Goal: Information Seeking & Learning: Check status

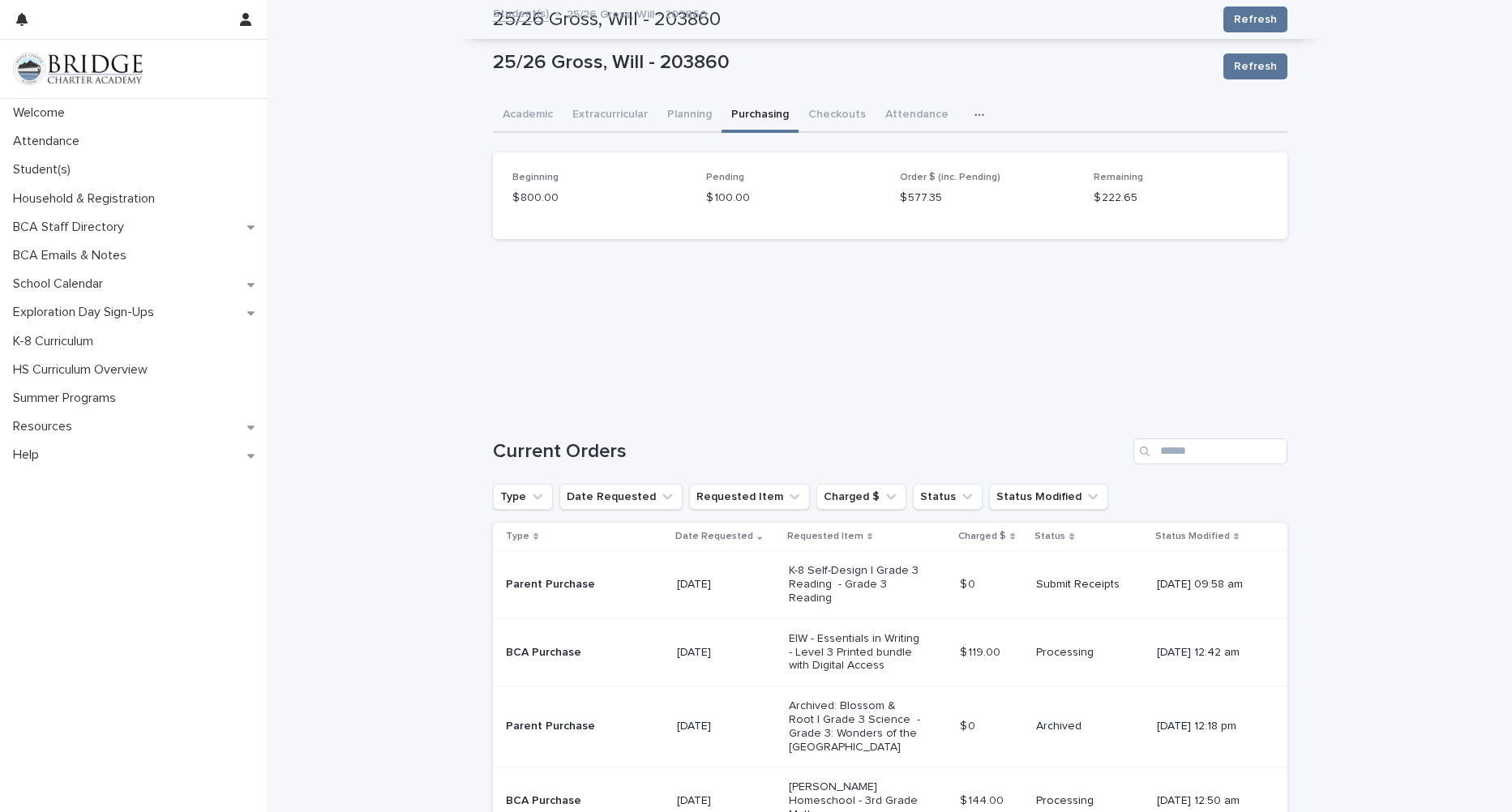
scroll to position [369, 0]
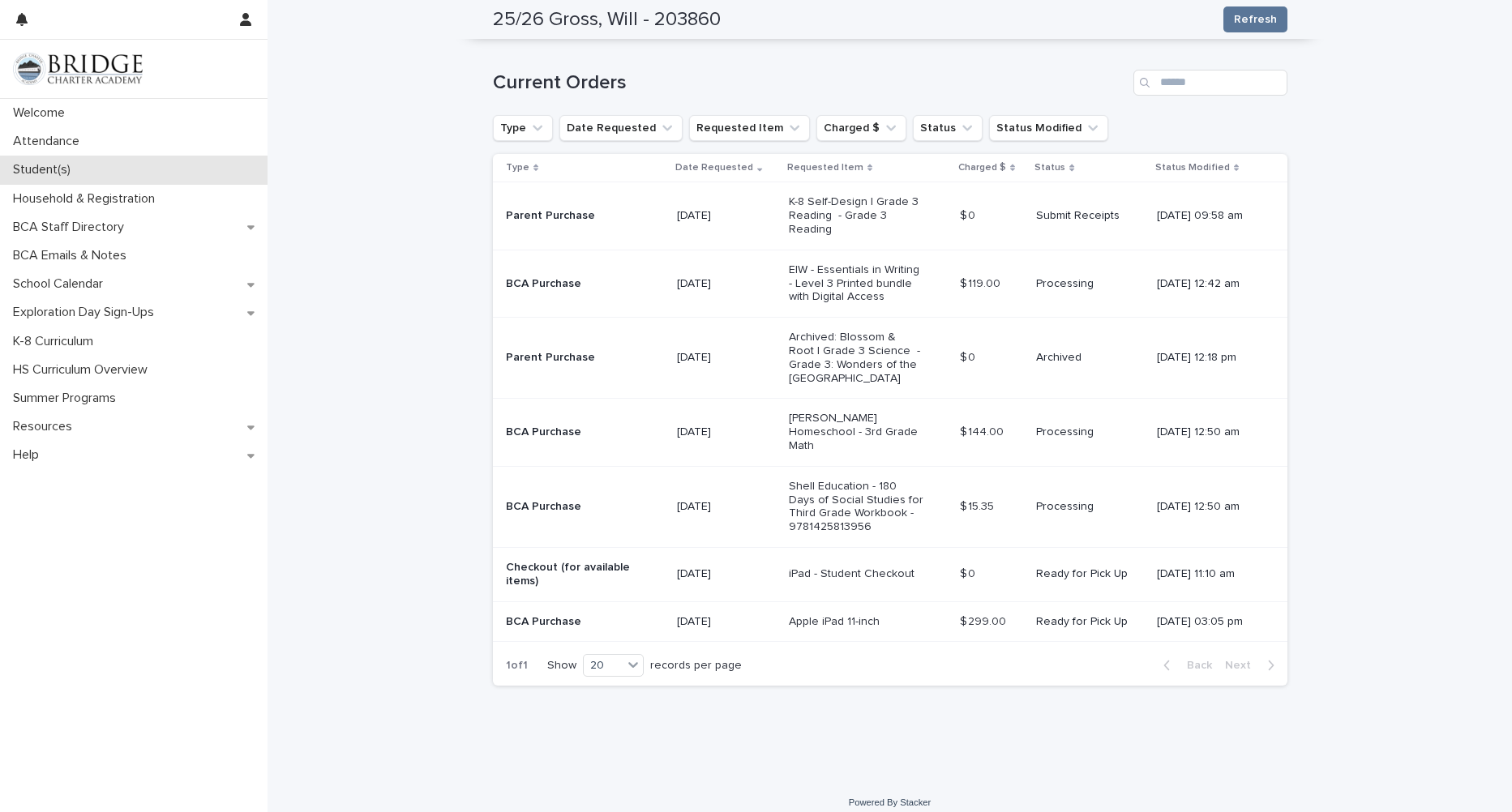
drag, startPoint x: 0, startPoint y: 0, endPoint x: 165, endPoint y: 171, distance: 237.6
click at [165, 171] on div "Student(s)" at bounding box center [133, 170] width 268 height 29
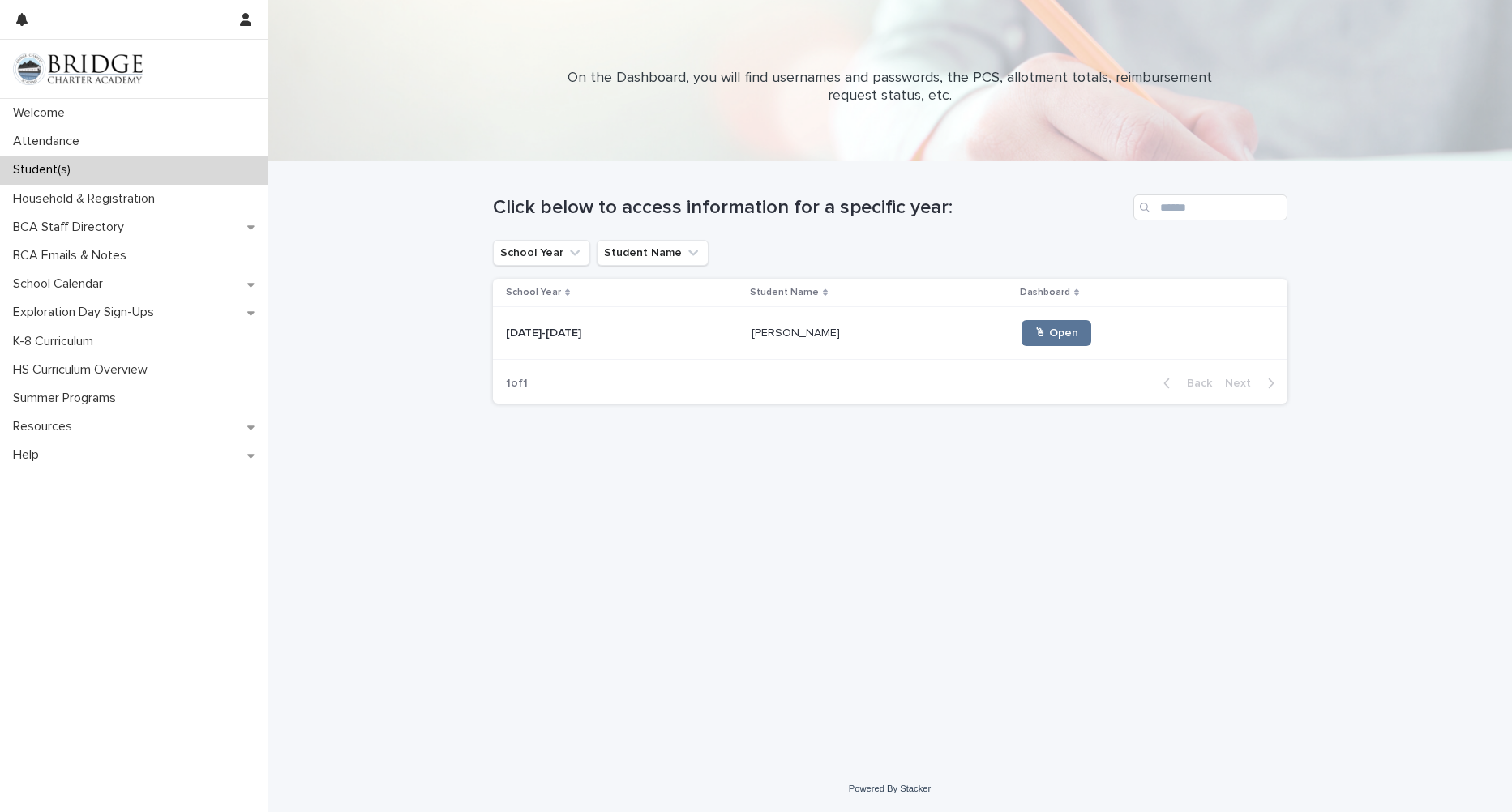
click at [795, 337] on p at bounding box center [880, 334] width 257 height 13
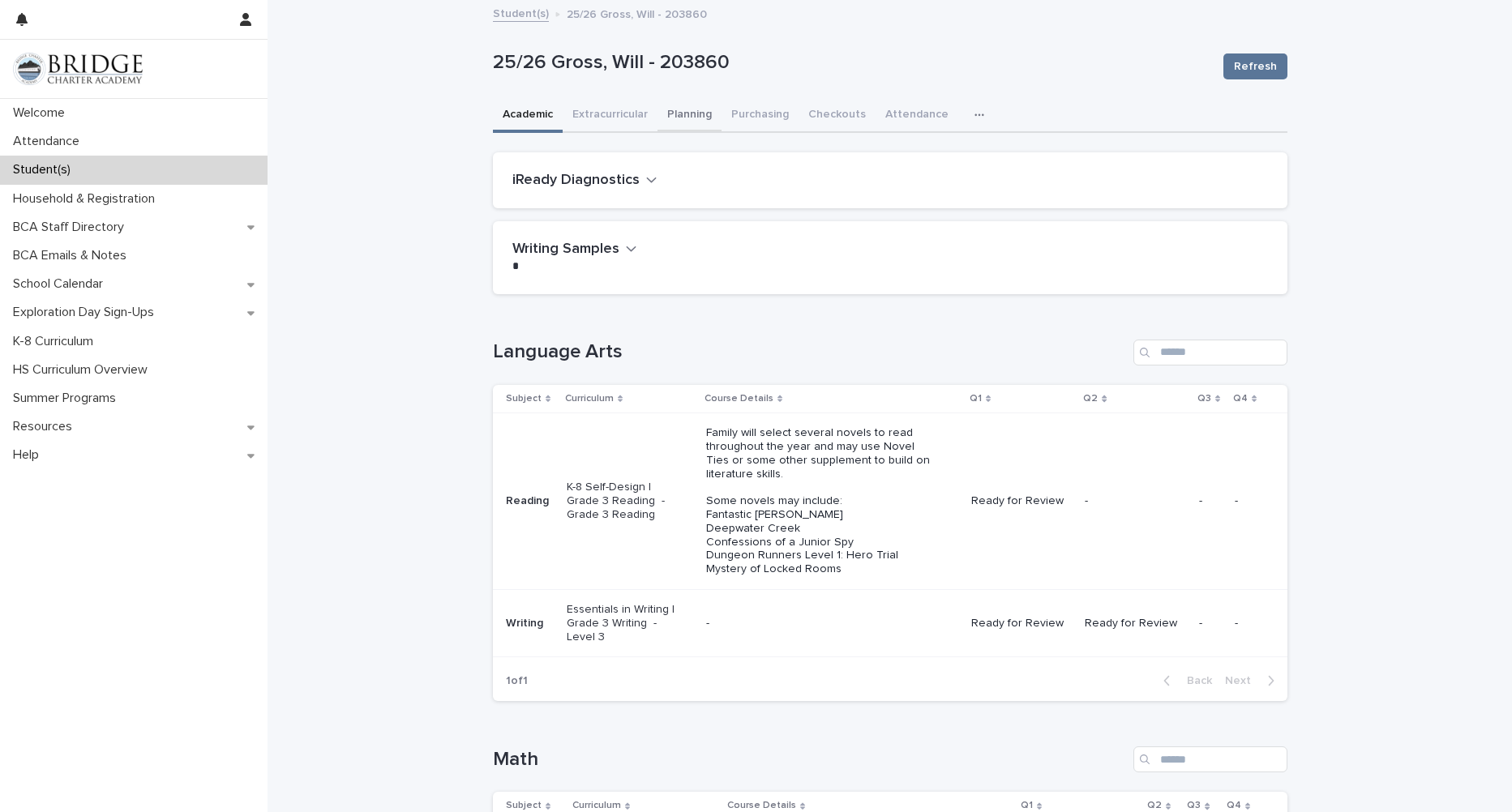
click at [685, 118] on button "Planning" at bounding box center [689, 116] width 64 height 35
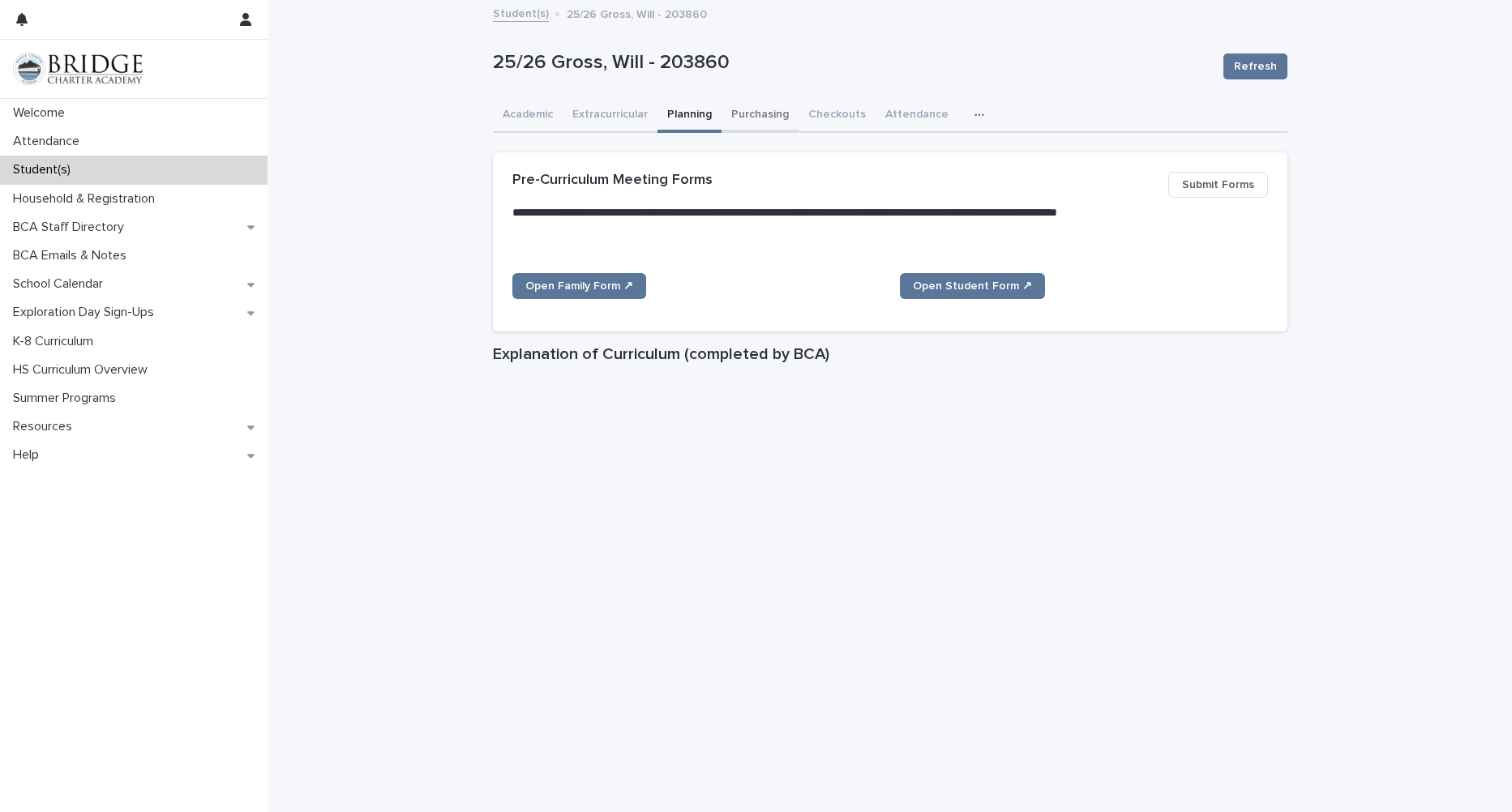
click at [747, 104] on button "Purchasing" at bounding box center [760, 116] width 77 height 35
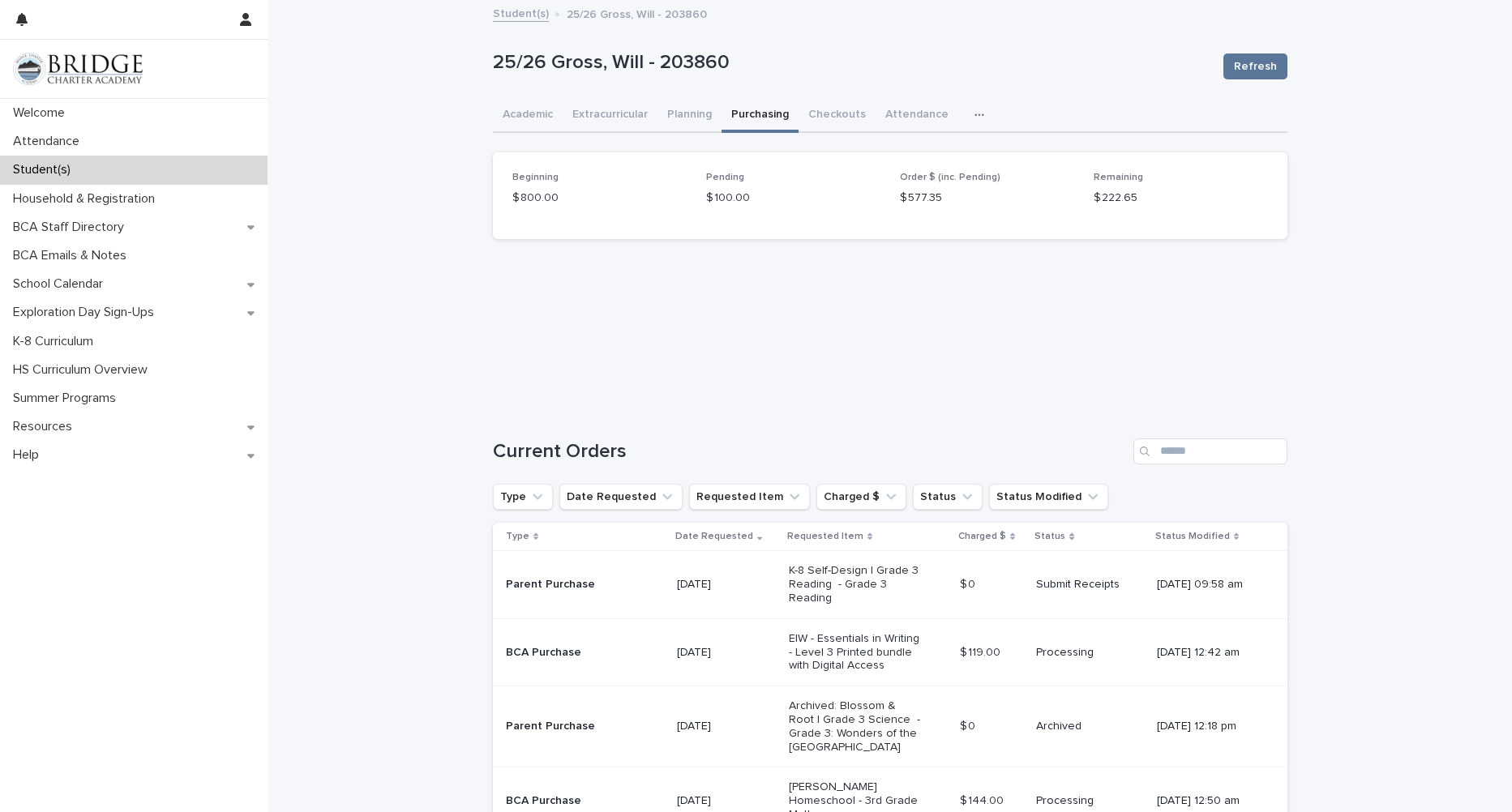
click at [974, 112] on icon "button" at bounding box center [979, 115] width 10 height 12
click at [911, 113] on button "Attendance" at bounding box center [917, 116] width 82 height 35
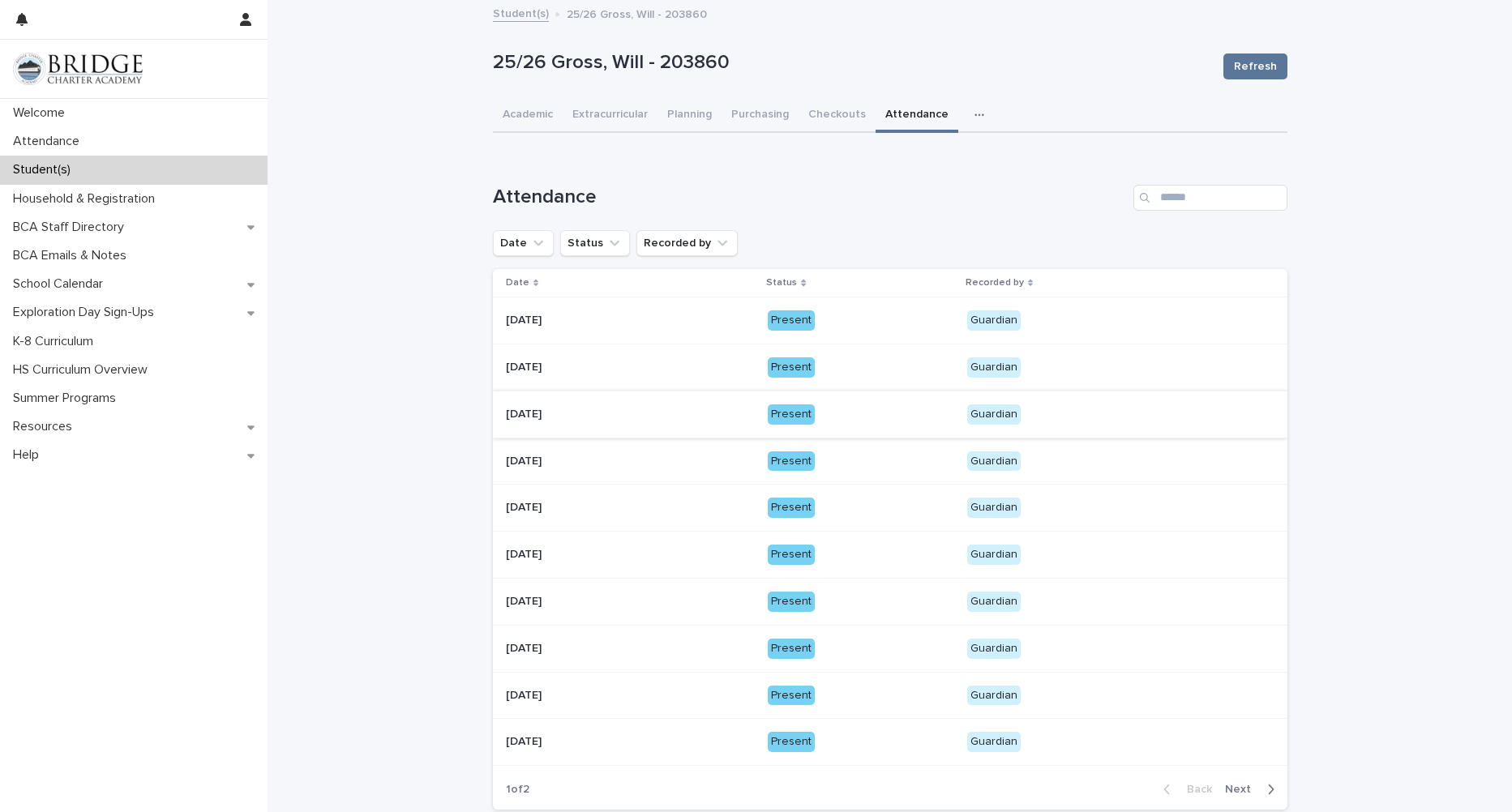
scroll to position [138, 0]
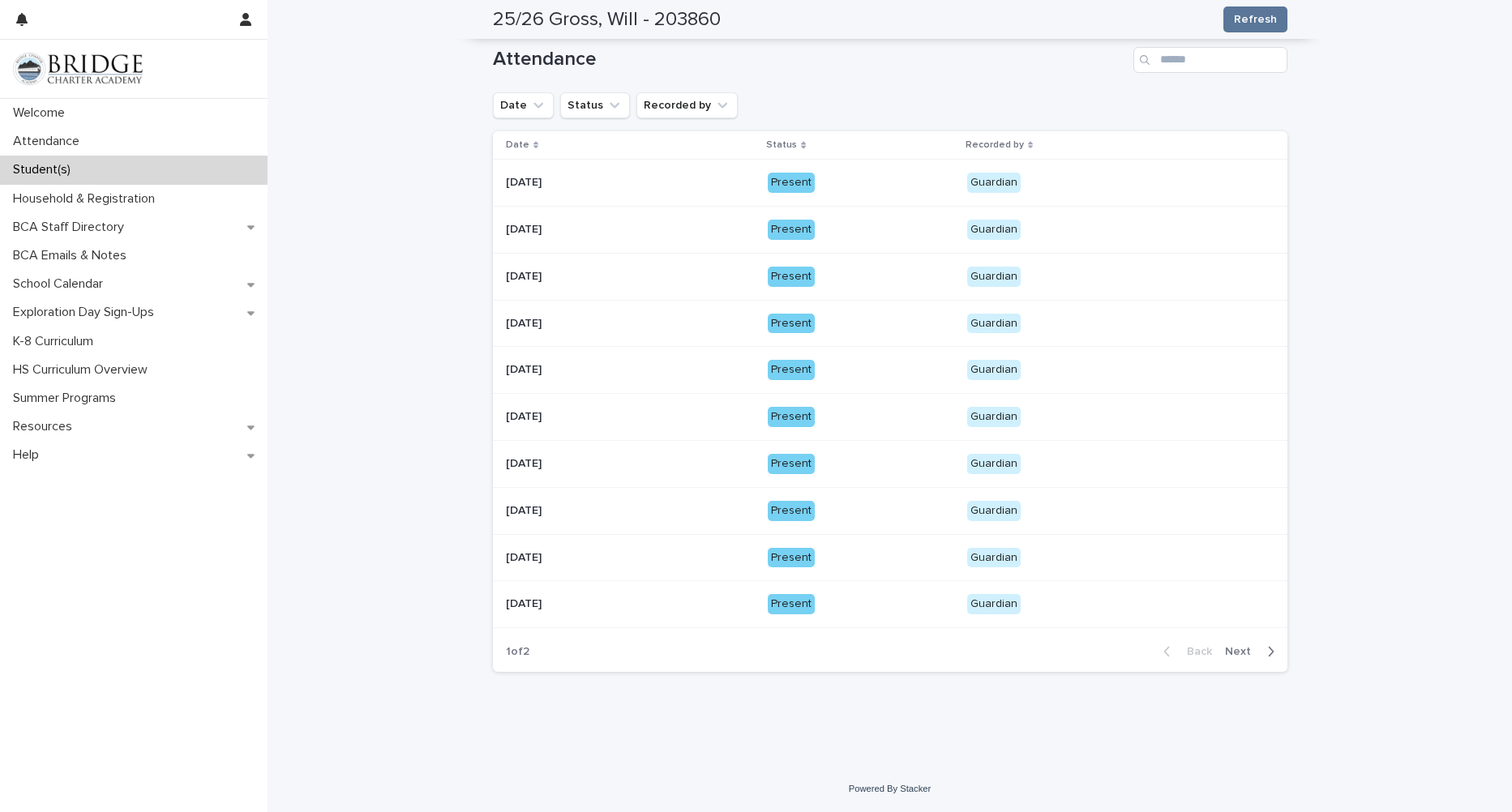
click at [1243, 654] on span "Next" at bounding box center [1243, 652] width 35 height 12
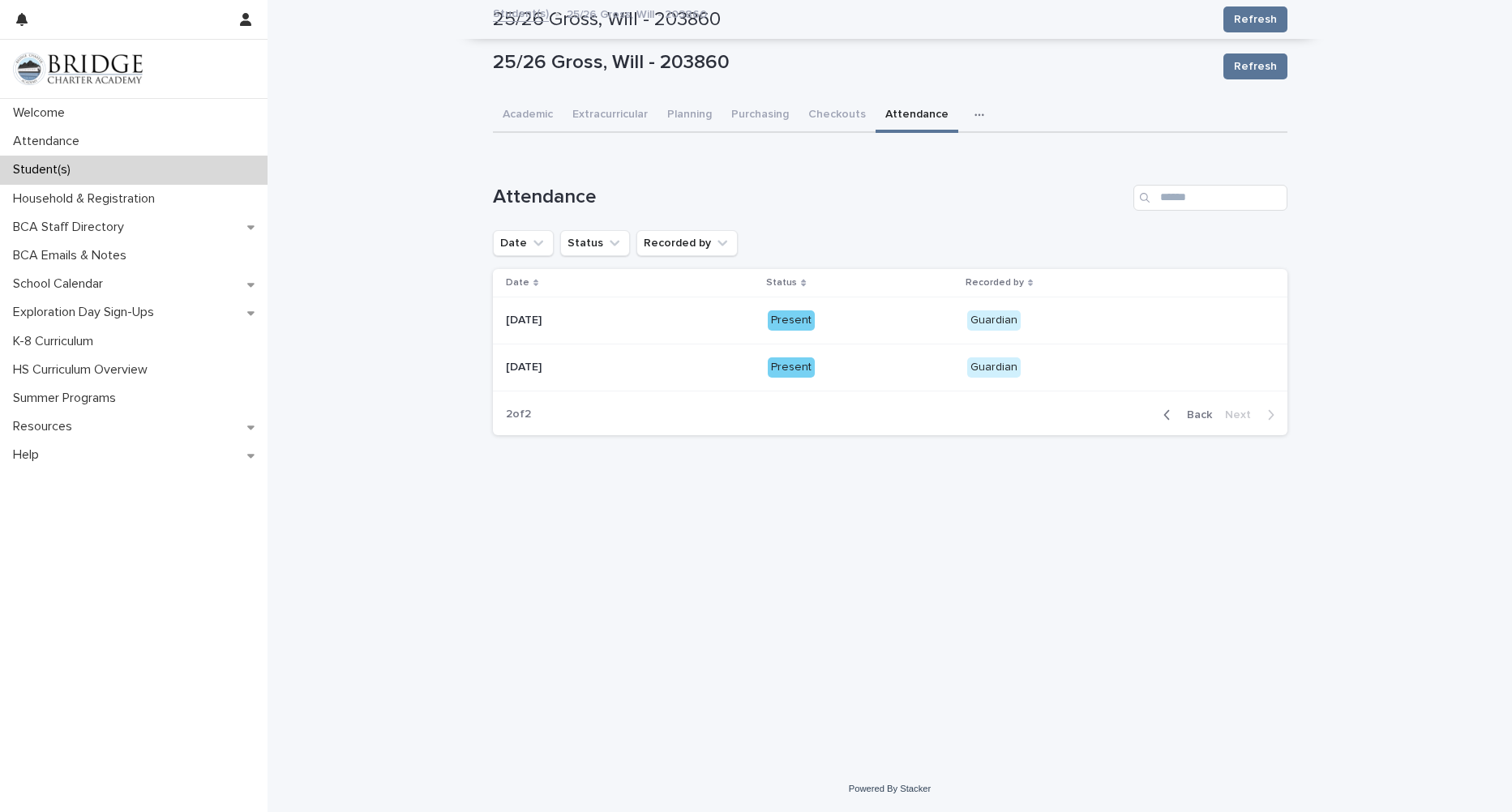
scroll to position [0, 0]
click at [1039, 370] on p "Guardian" at bounding box center [1109, 367] width 284 height 20
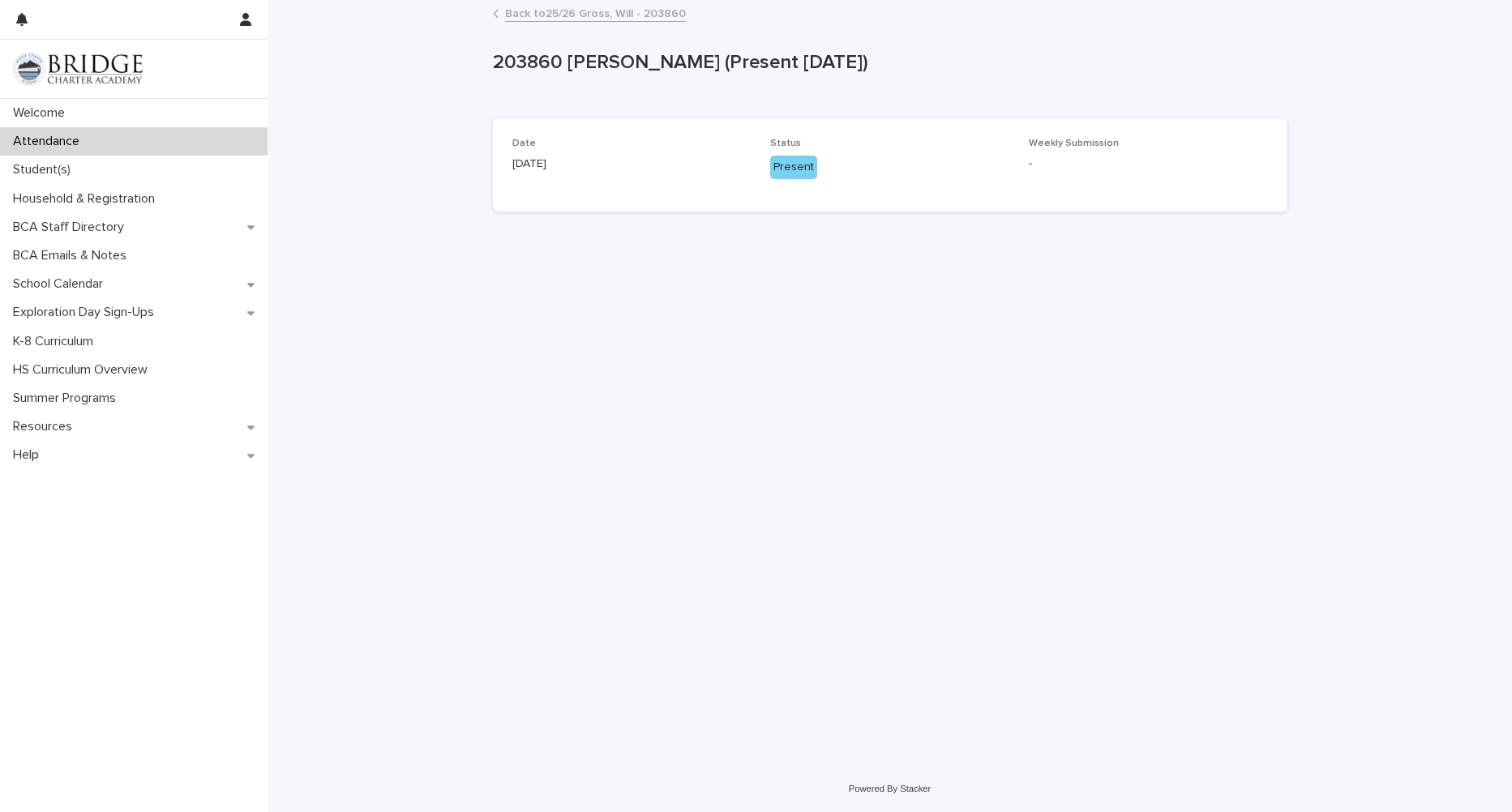
click at [593, 12] on link "Back to 25/26 Gross, Will - 203860" at bounding box center [595, 12] width 181 height 18
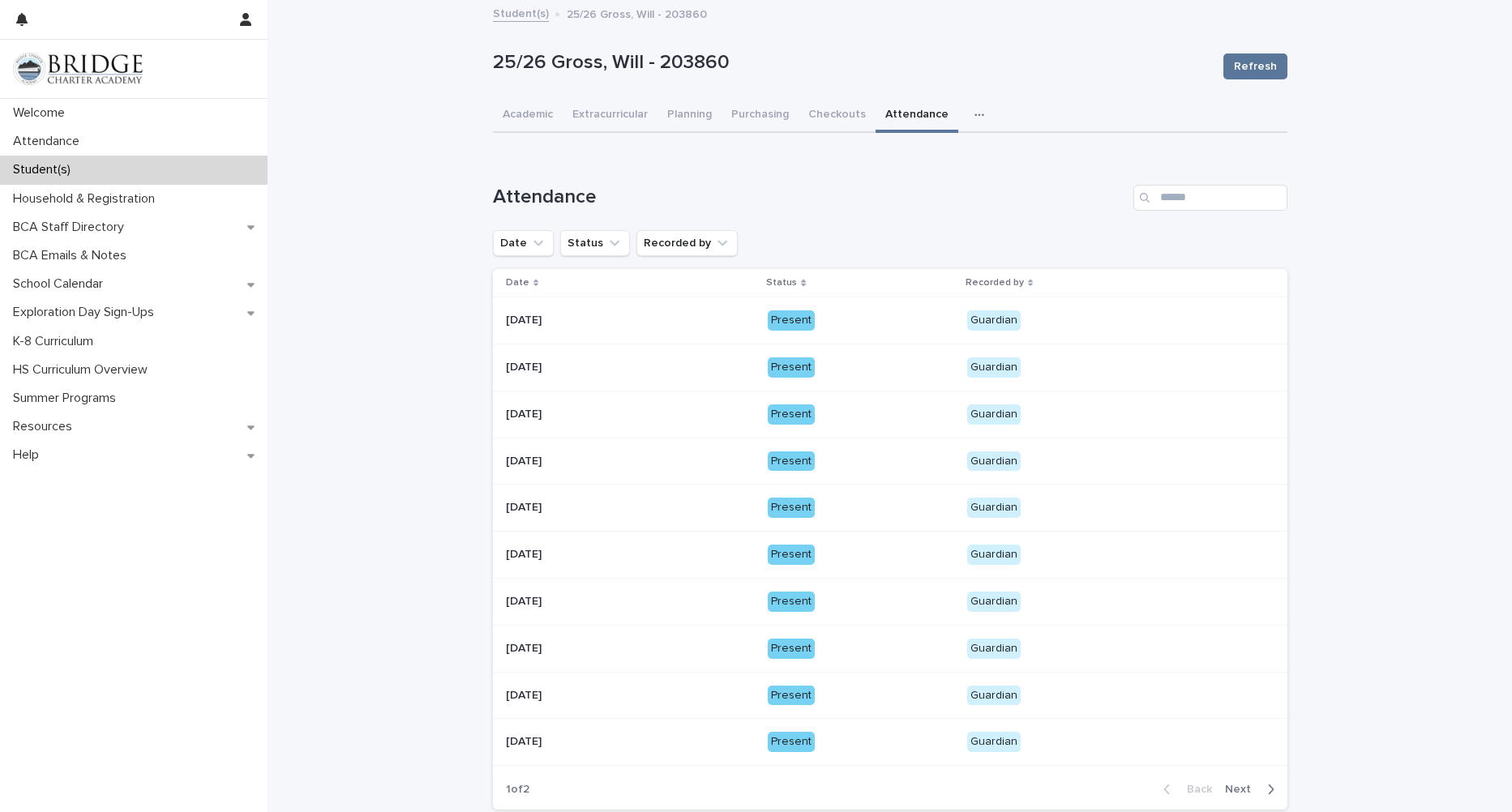
click at [1049, 733] on p "Guardian" at bounding box center [1109, 742] width 284 height 20
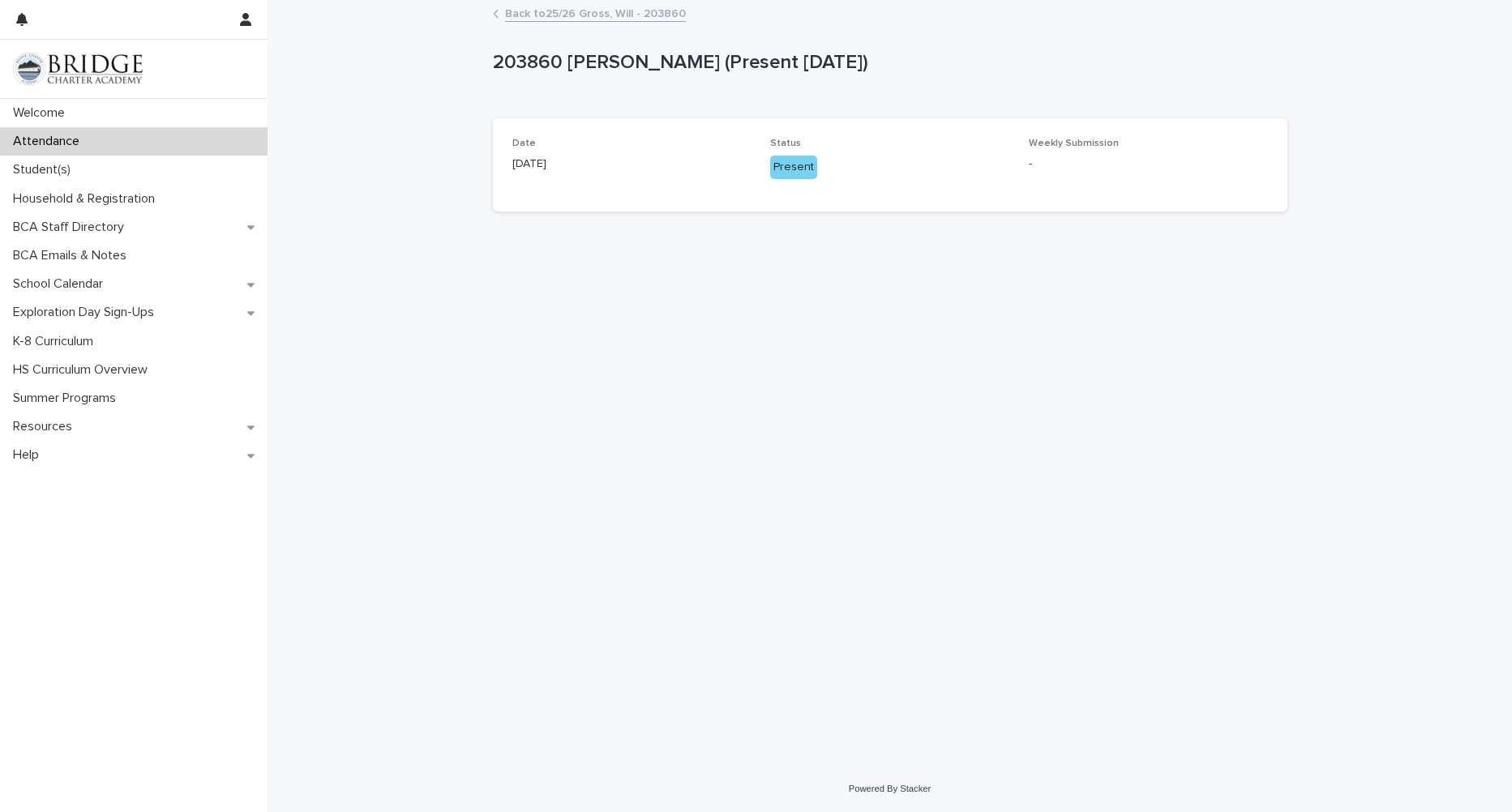
click at [585, 12] on link "Back to 25/26 Gross, Will - 203860" at bounding box center [595, 12] width 181 height 18
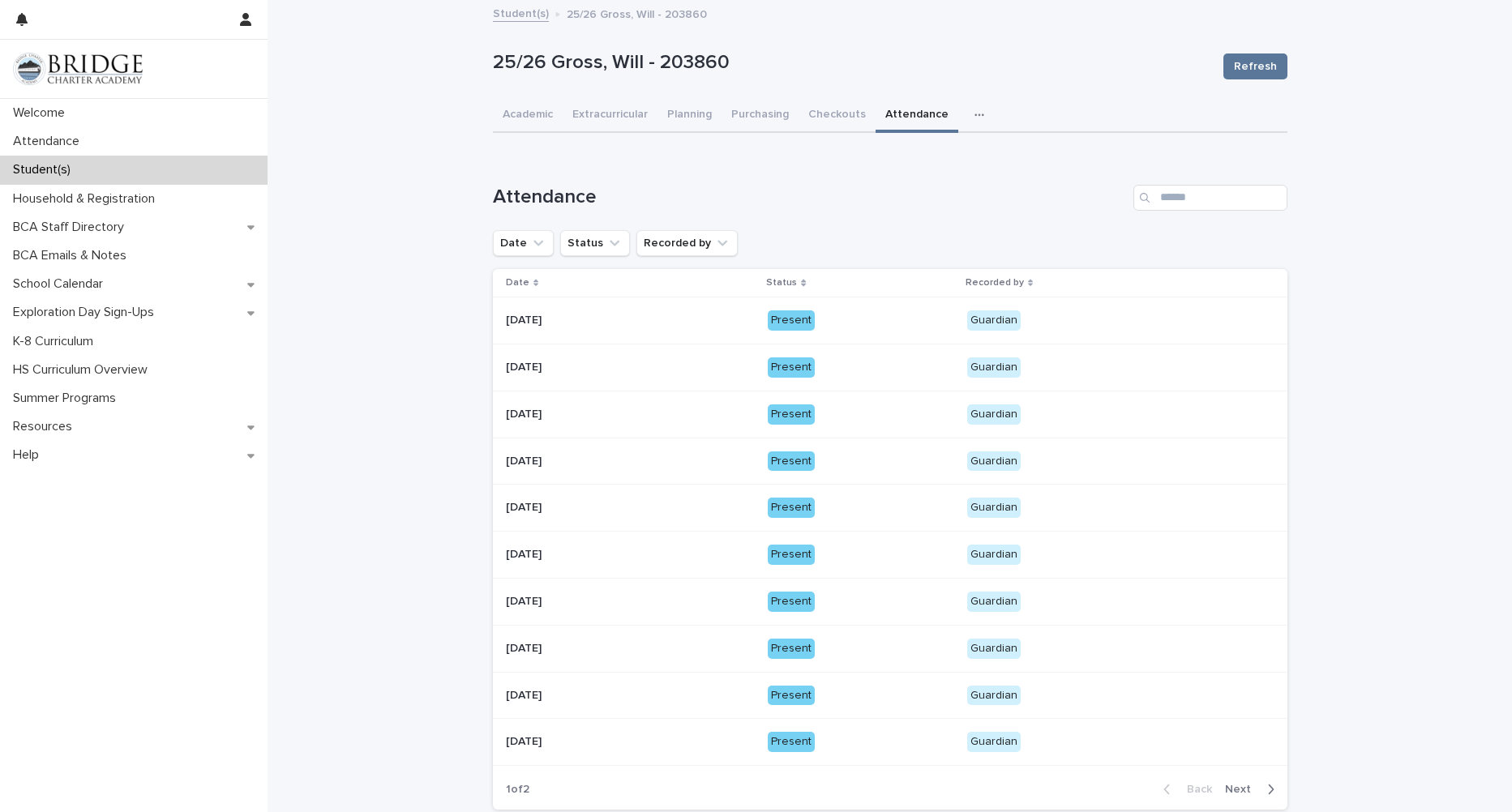
click at [1098, 684] on div "Guardian" at bounding box center [1109, 694] width 284 height 24
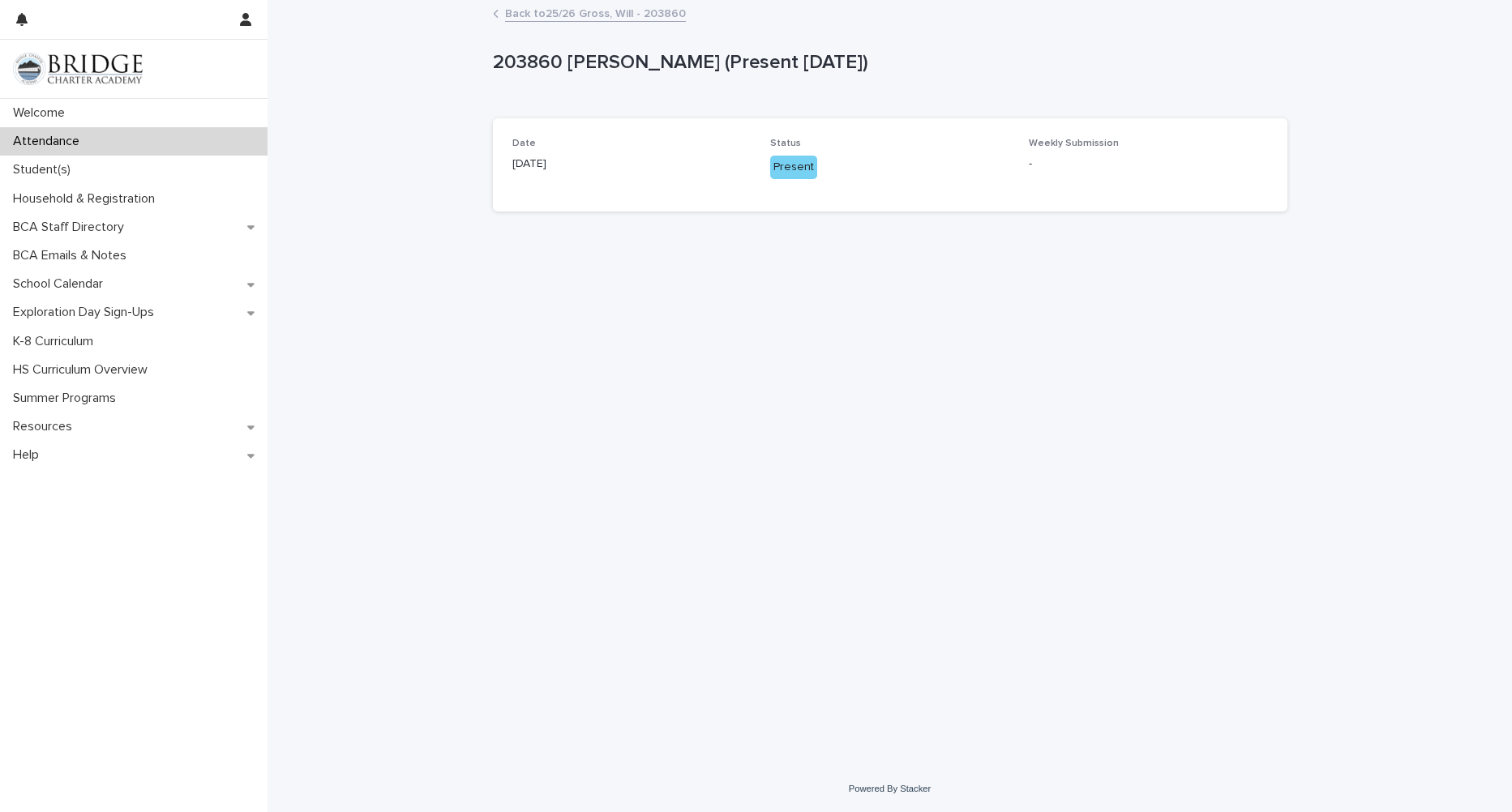
click at [601, 18] on link "Back to 25/26 Gross, Will - 203860" at bounding box center [595, 12] width 181 height 18
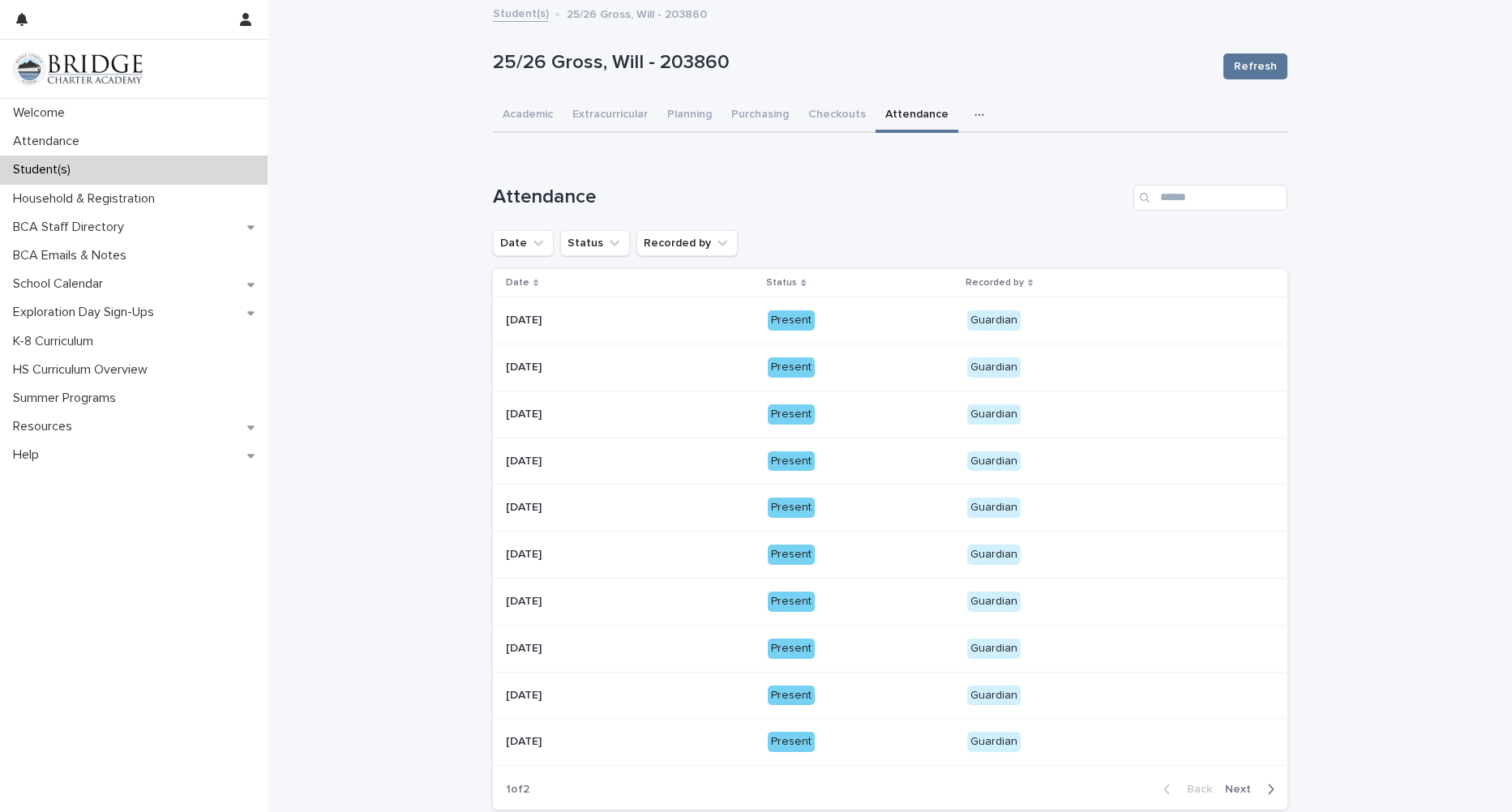
click at [1090, 654] on p "Guardian" at bounding box center [1109, 648] width 284 height 20
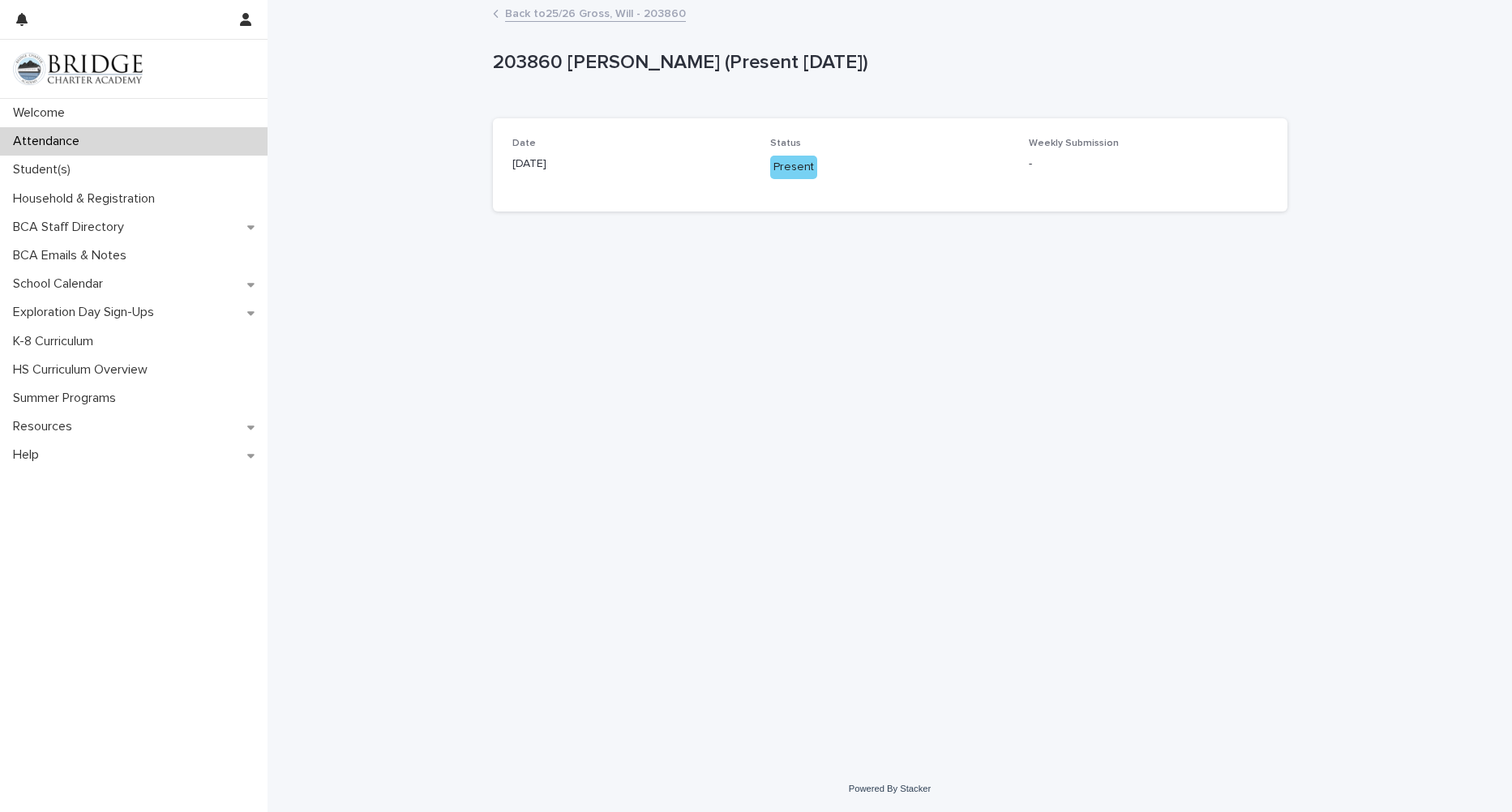
click at [606, 9] on link "Back to 25/26 Gross, Will - 203860" at bounding box center [595, 12] width 181 height 18
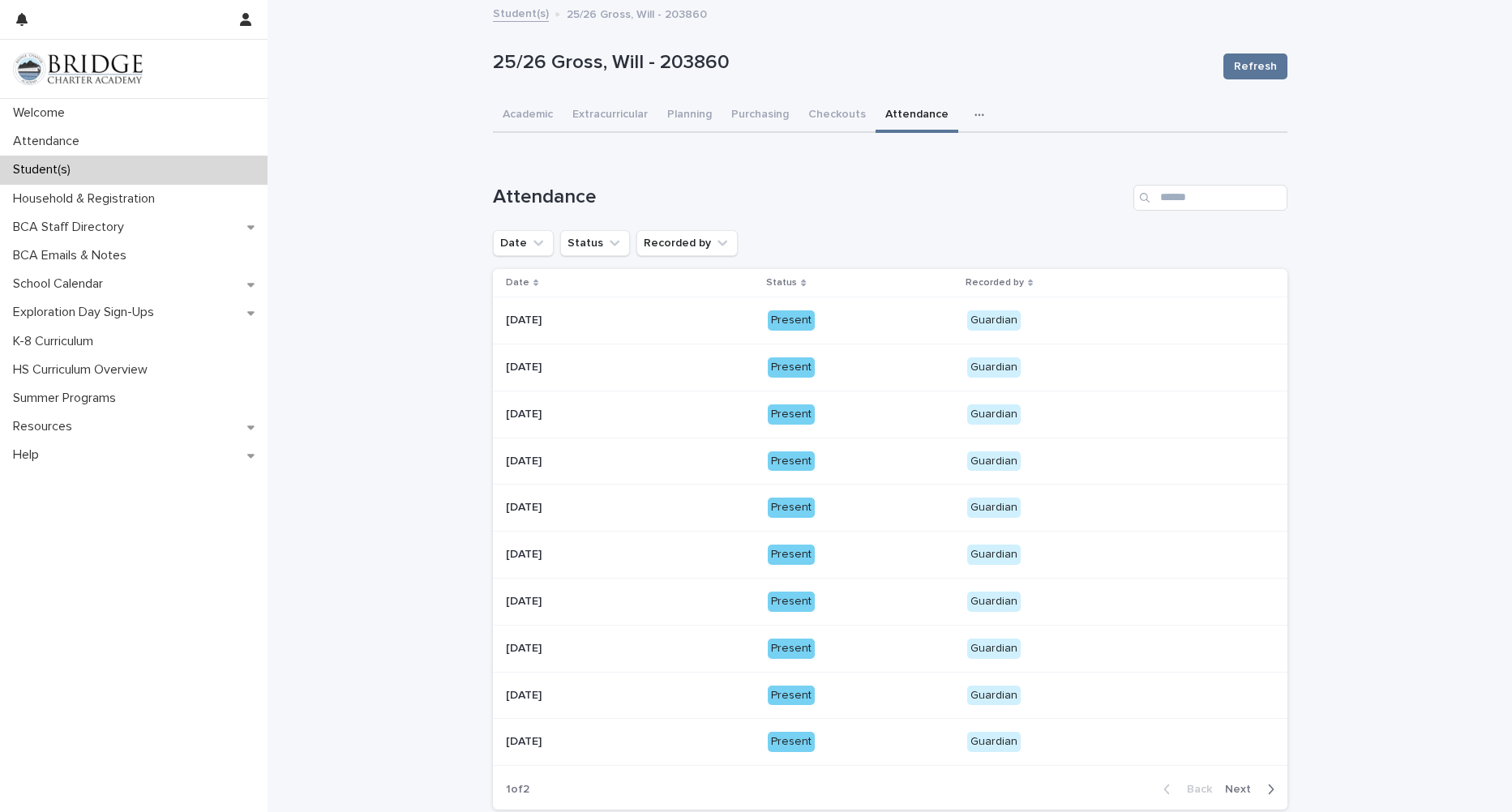
click at [1047, 323] on p "Guardian" at bounding box center [1109, 320] width 284 height 20
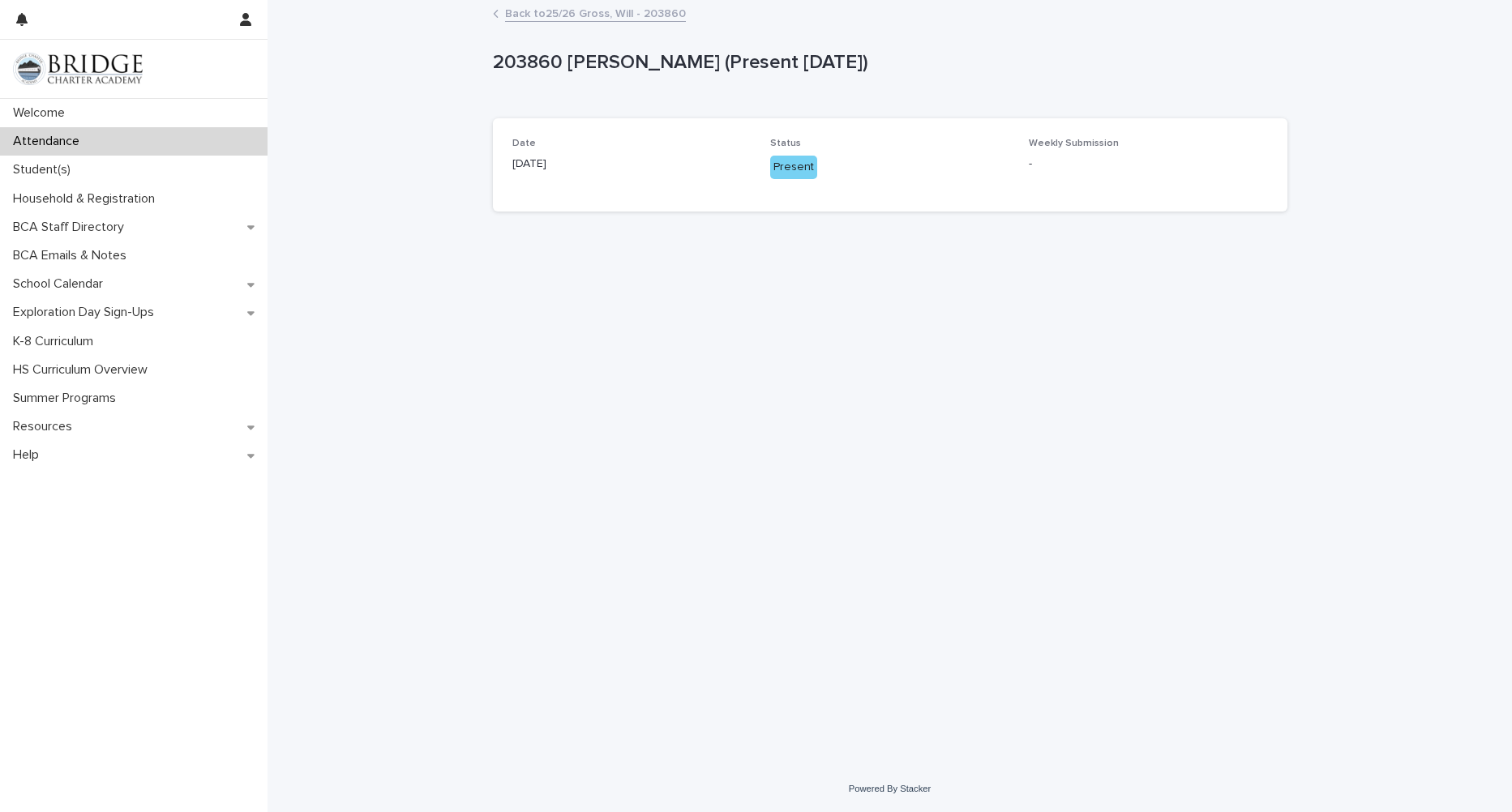
click at [637, 13] on link "Back to 25/26 Gross, Will - 203860" at bounding box center [595, 12] width 181 height 18
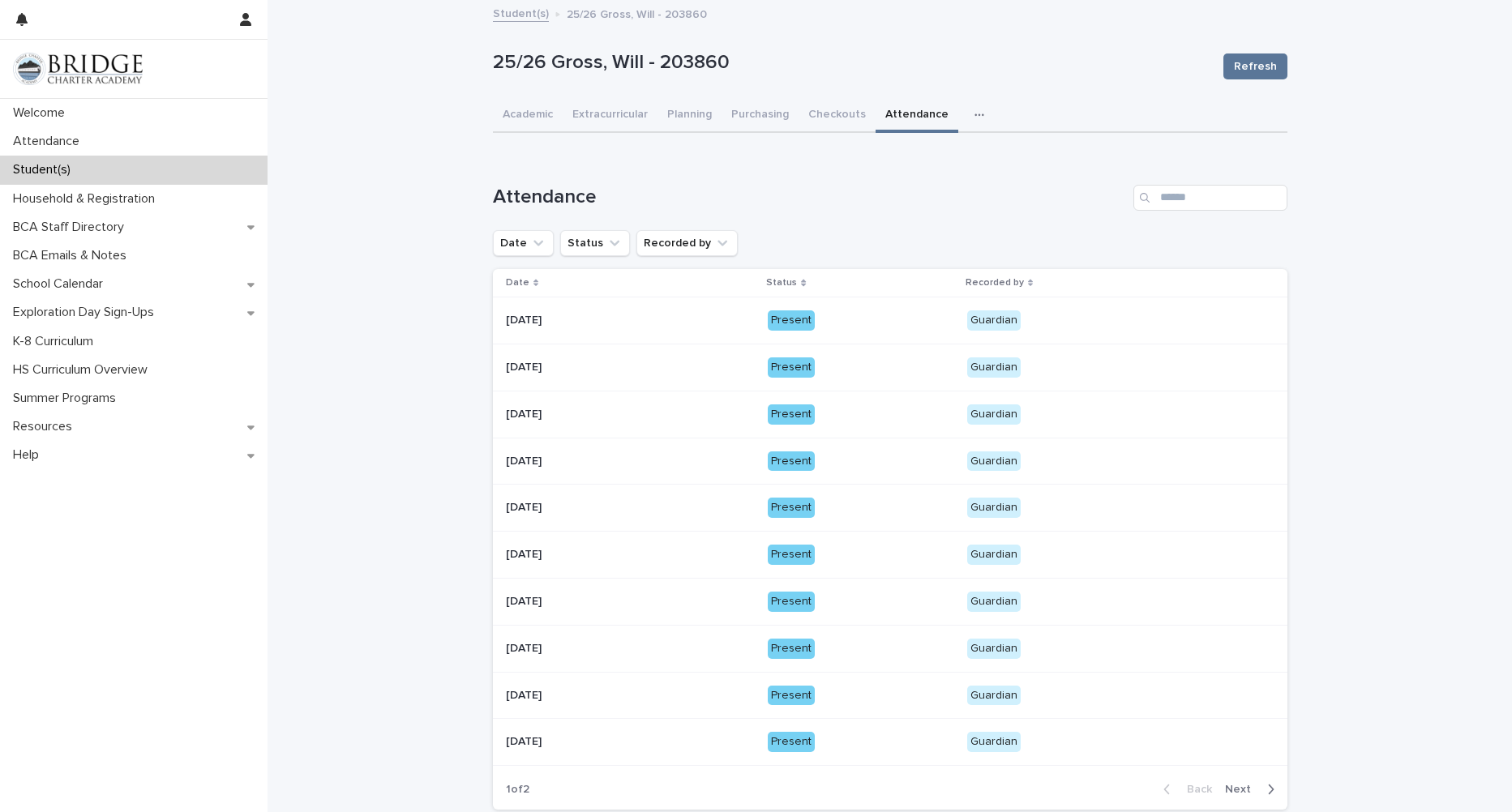
click at [1039, 360] on p "Guardian" at bounding box center [1109, 367] width 284 height 20
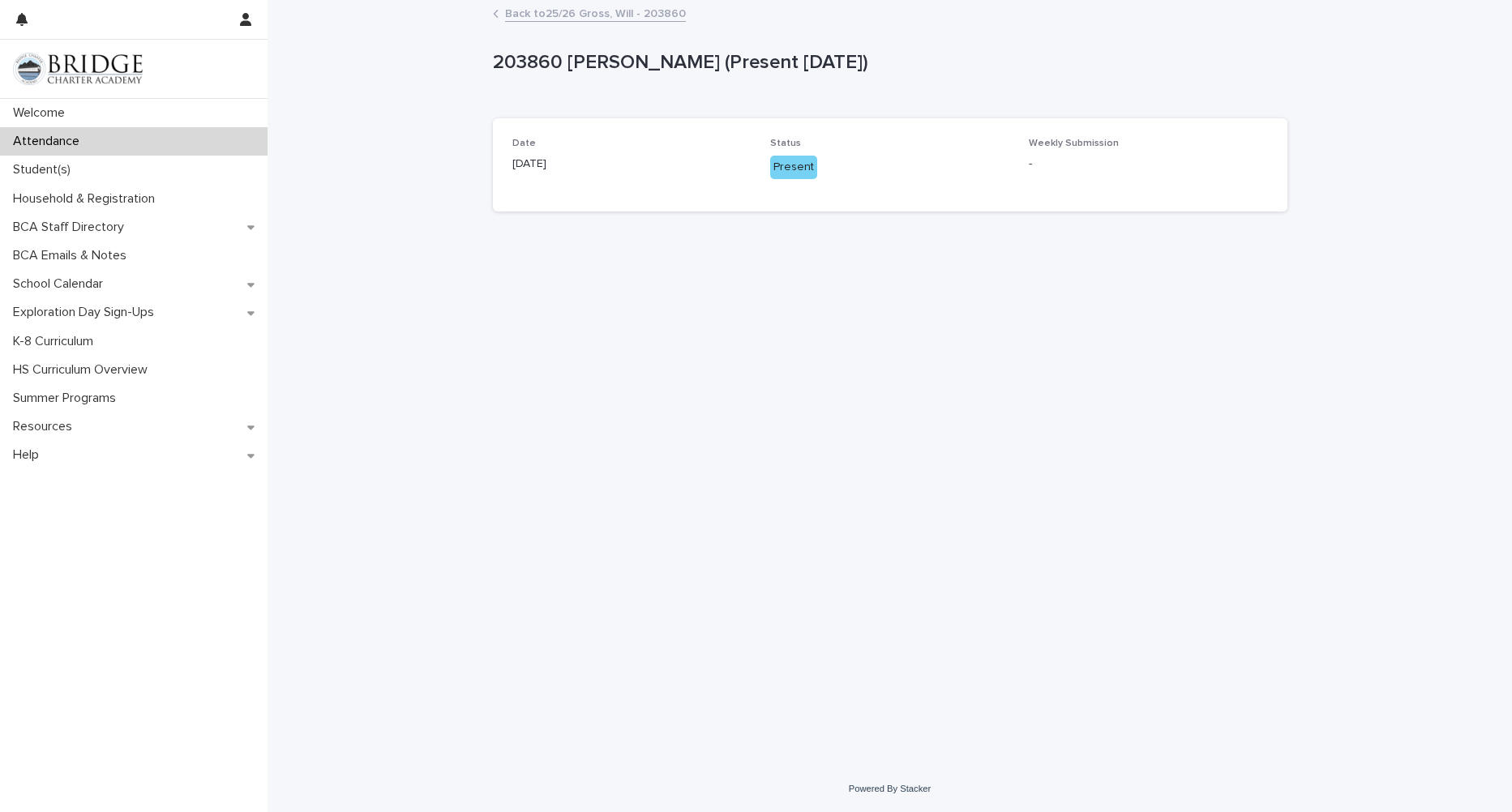
click at [623, 11] on link "Back to 25/26 Gross, Will - 203860" at bounding box center [595, 12] width 181 height 18
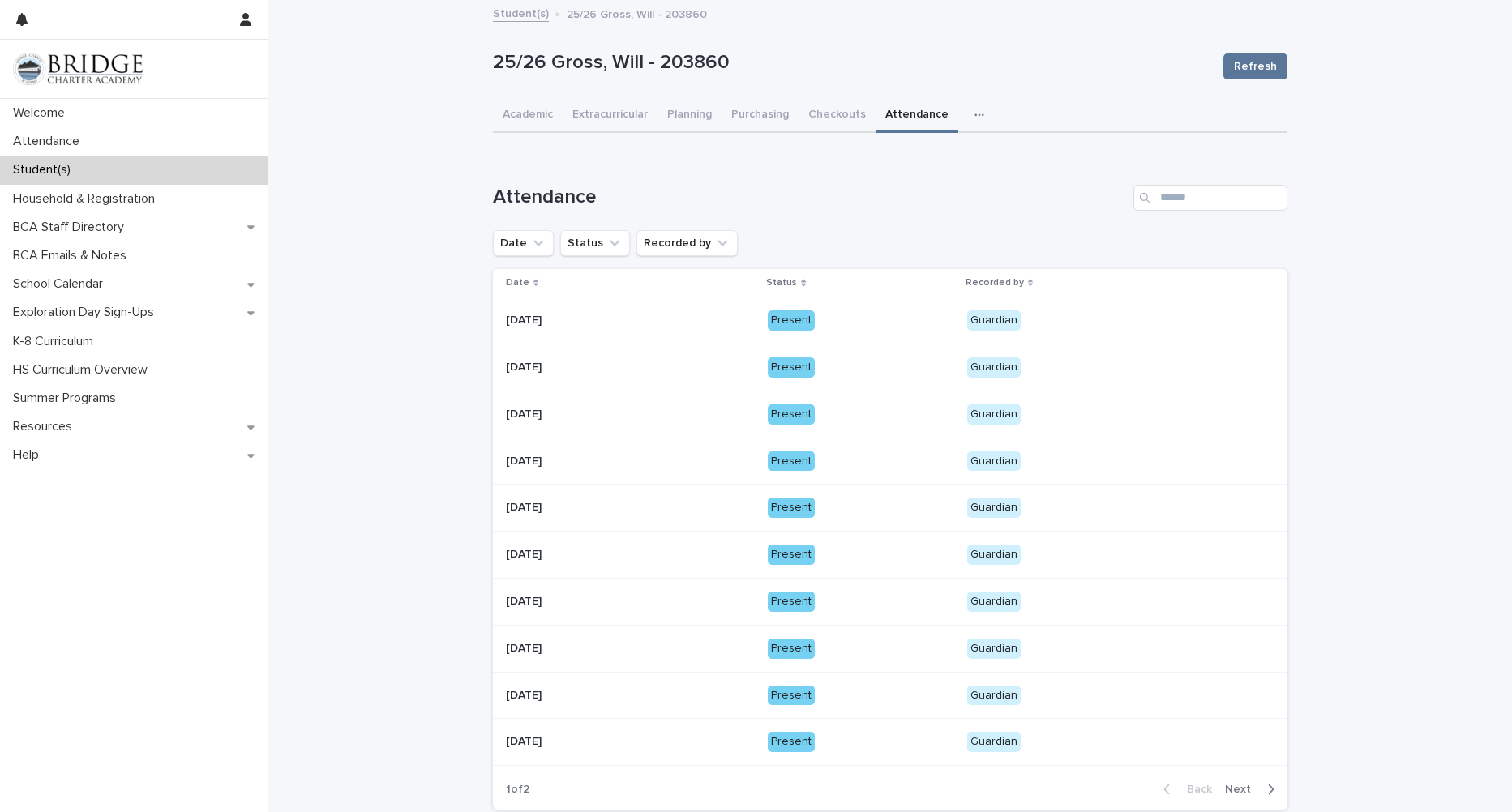
click at [1082, 405] on p "Guardian" at bounding box center [1109, 414] width 284 height 20
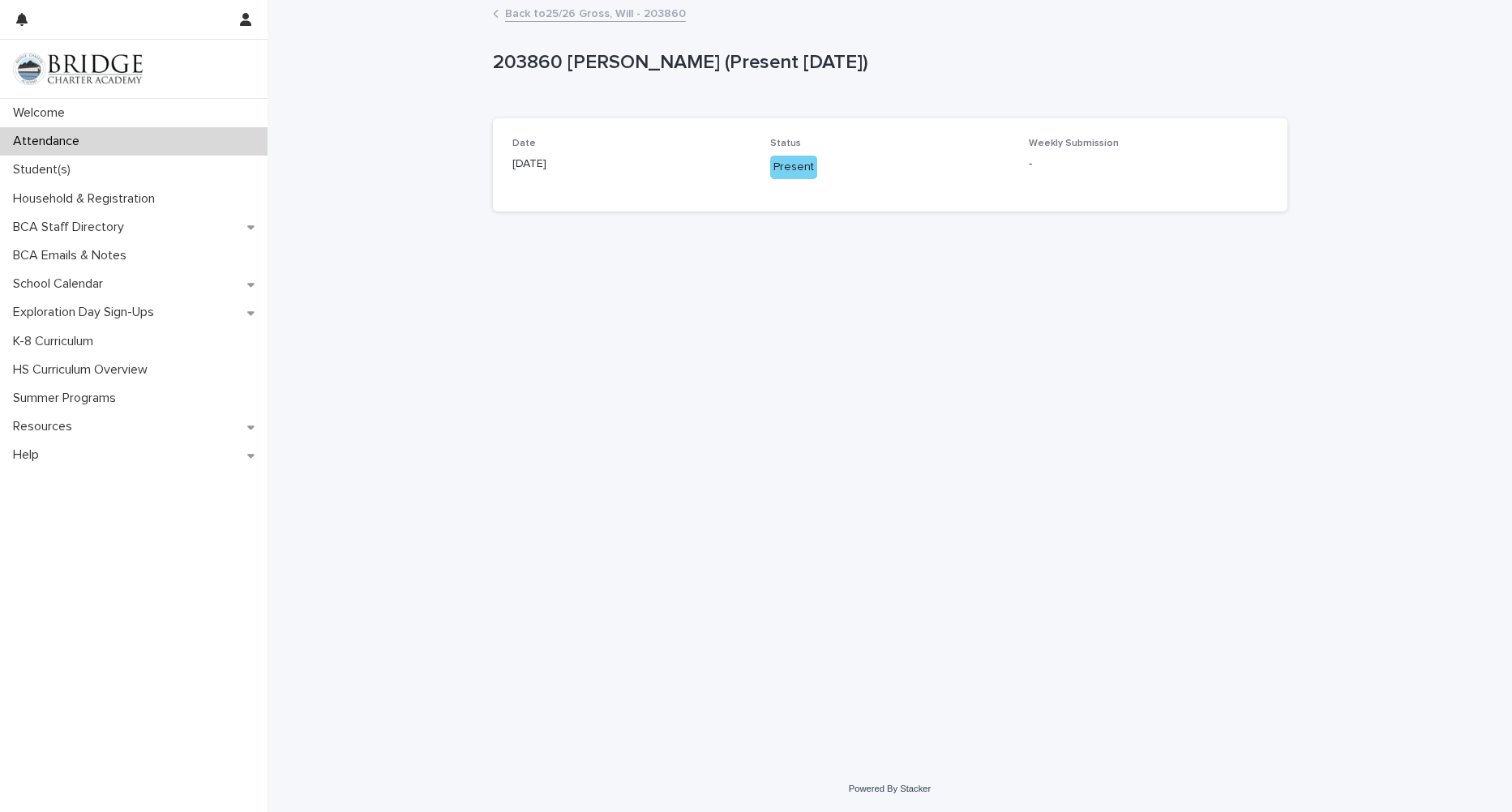
click at [640, 10] on link "Back to 25/26 Gross, Will - 203860" at bounding box center [595, 12] width 181 height 18
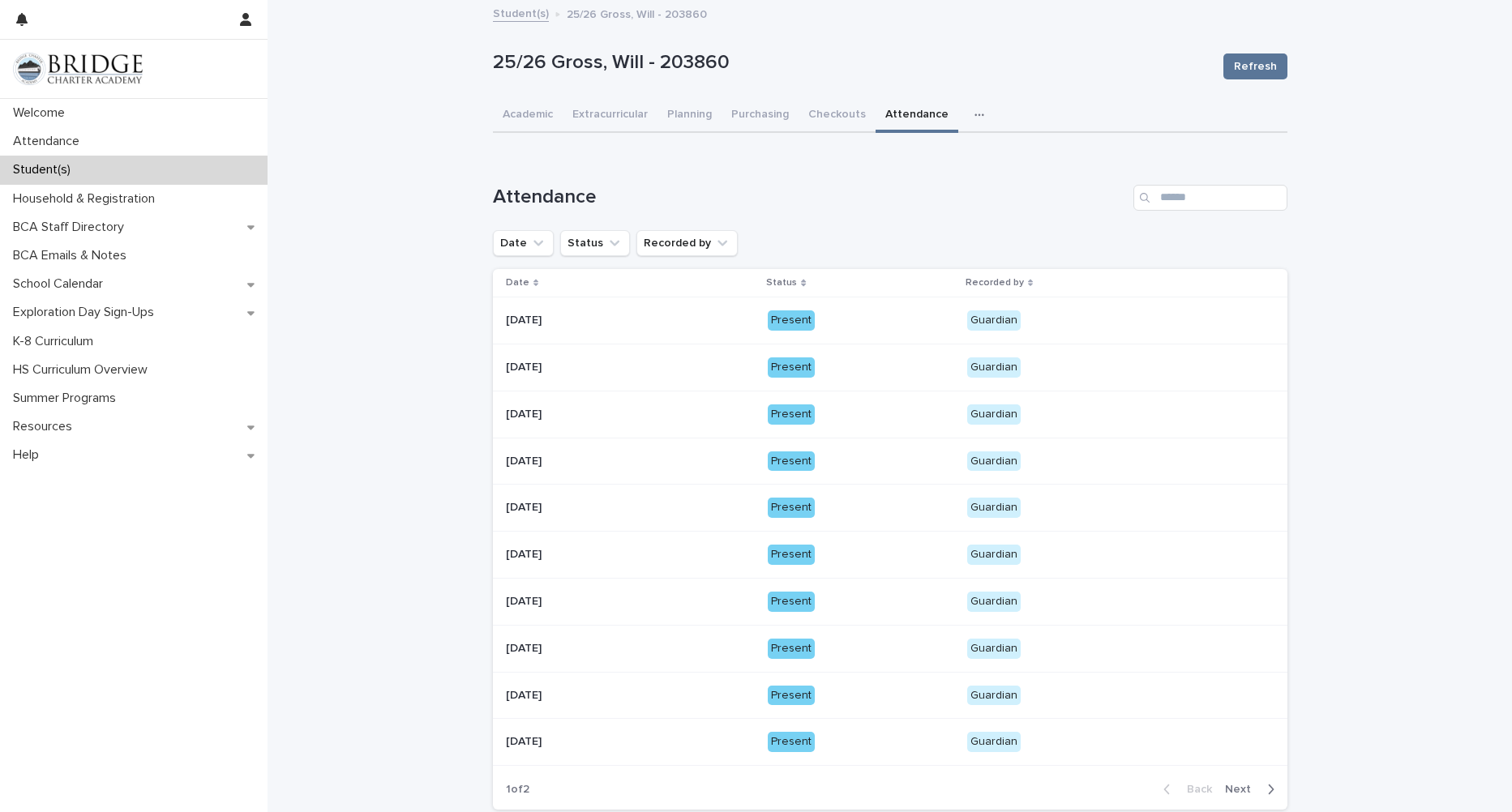
click at [1064, 457] on p "Guardian" at bounding box center [1109, 461] width 284 height 20
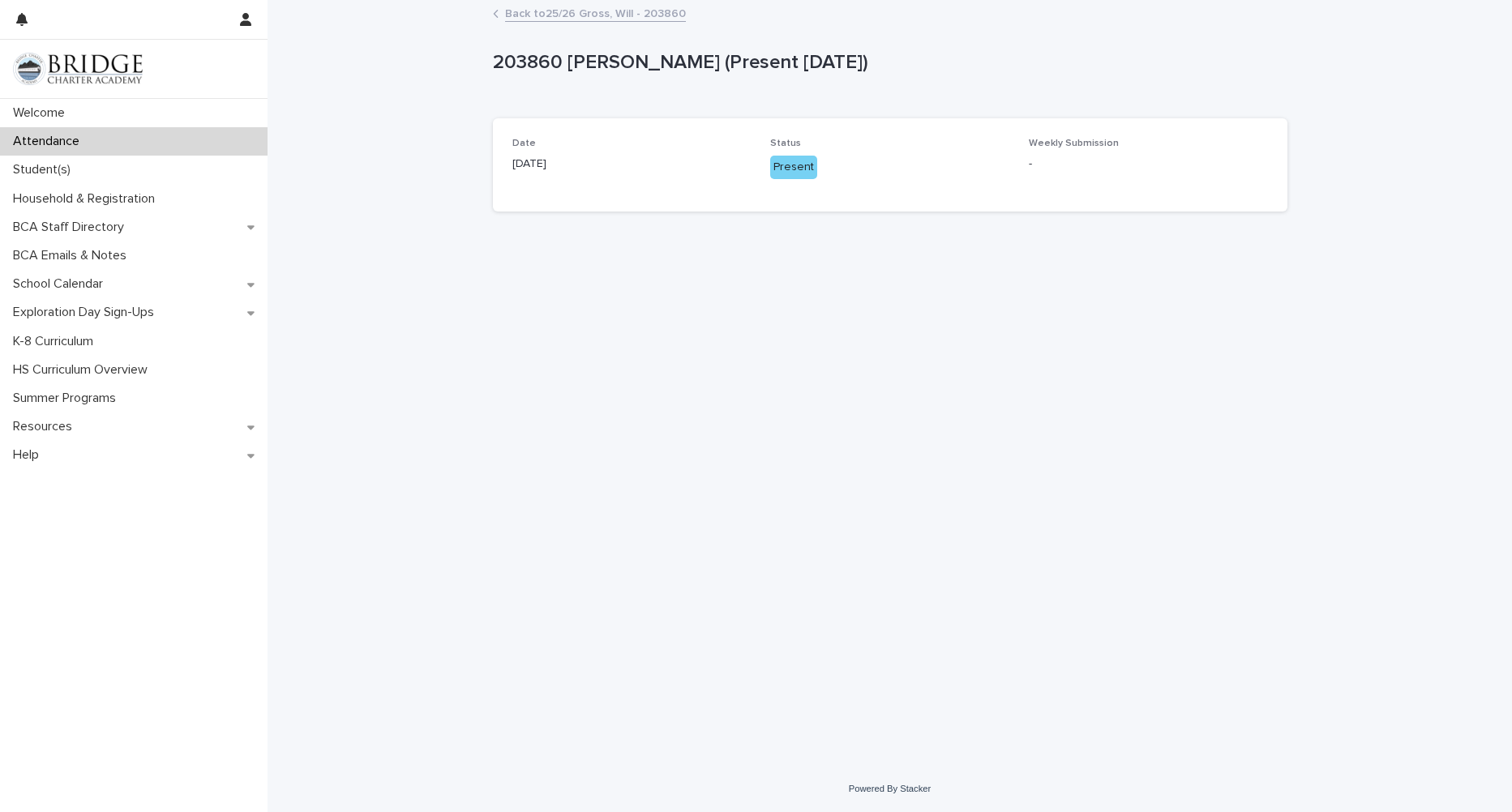
click at [601, 18] on link "Back to 25/26 Gross, Will - 203860" at bounding box center [595, 12] width 181 height 18
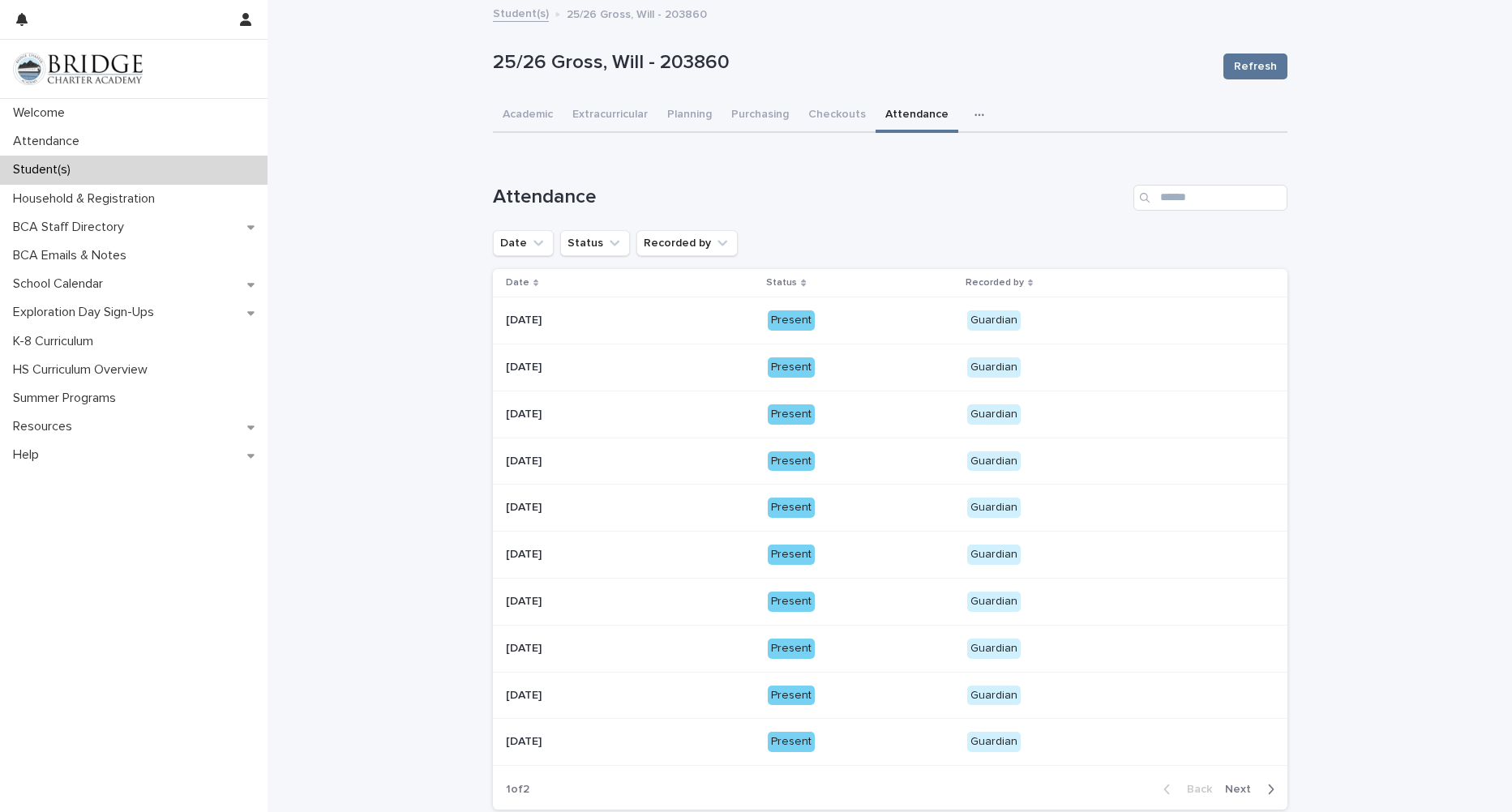
click at [1175, 512] on p "Guardian" at bounding box center [1109, 507] width 284 height 20
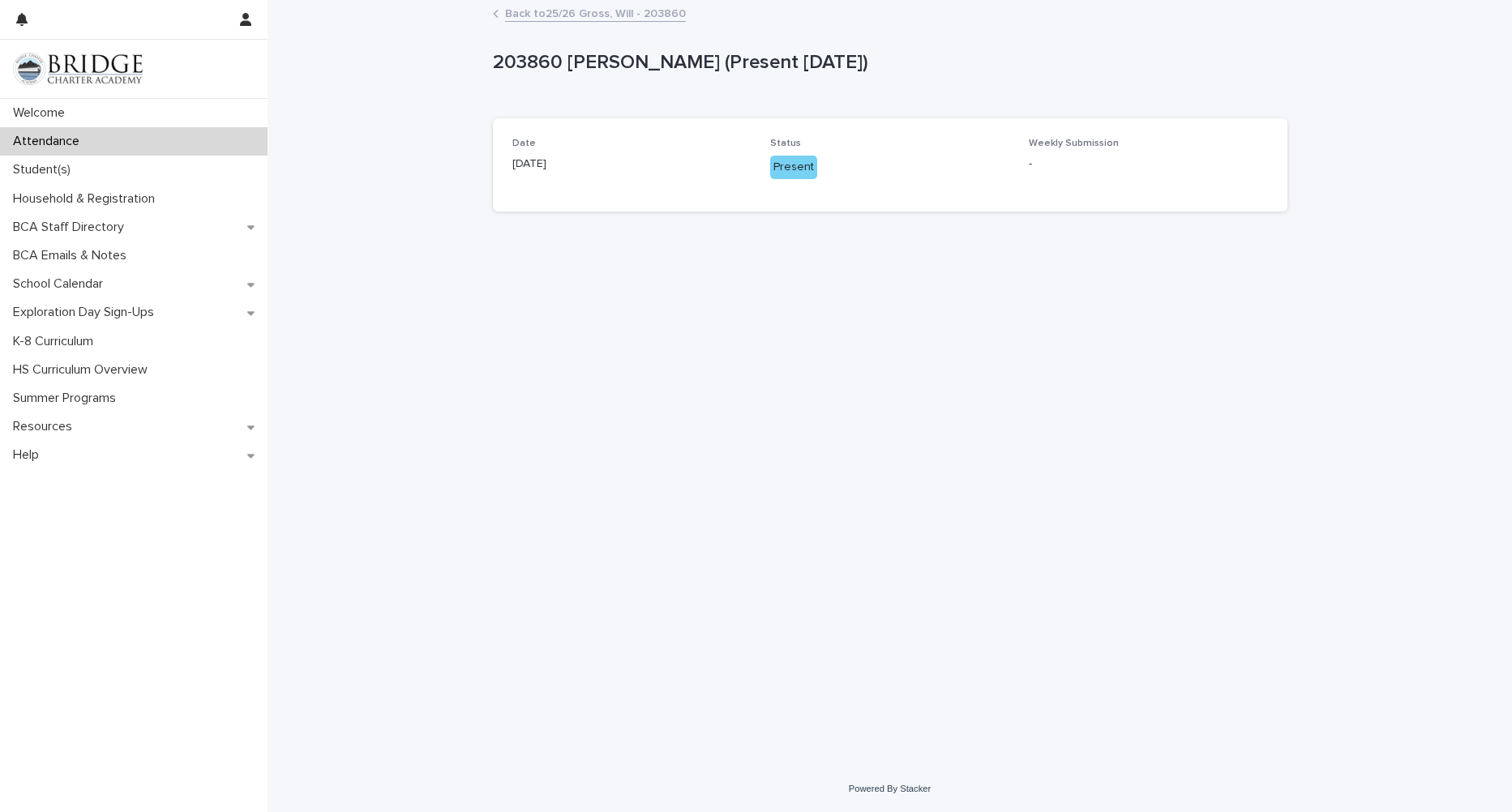
click at [609, 11] on link "Back to 25/26 Gross, Will - 203860" at bounding box center [595, 12] width 181 height 18
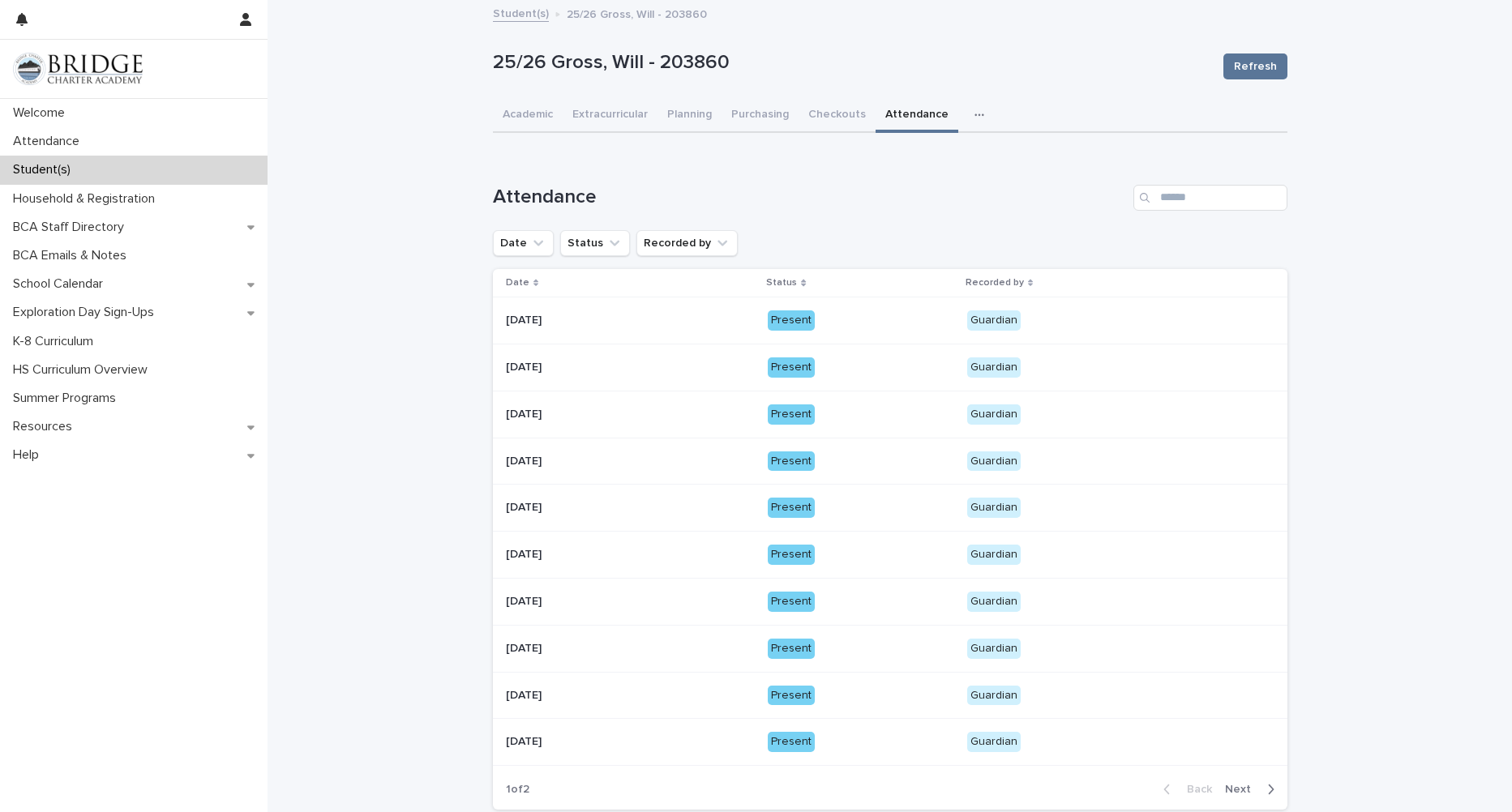
click at [1084, 550] on p "Guardian" at bounding box center [1109, 554] width 284 height 20
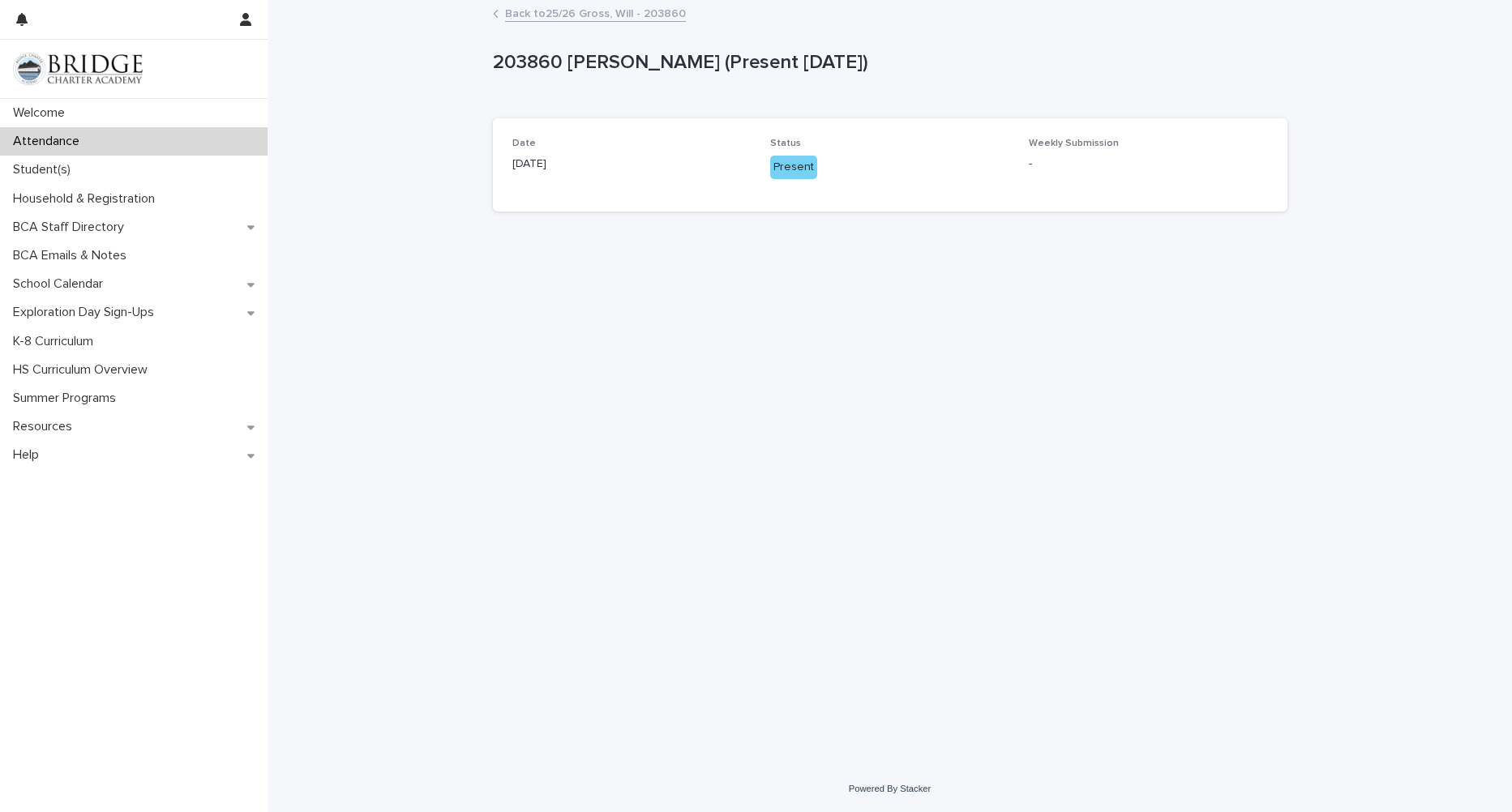
click at [655, 16] on link "Back to 25/26 Gross, Will - 203860" at bounding box center [595, 12] width 181 height 18
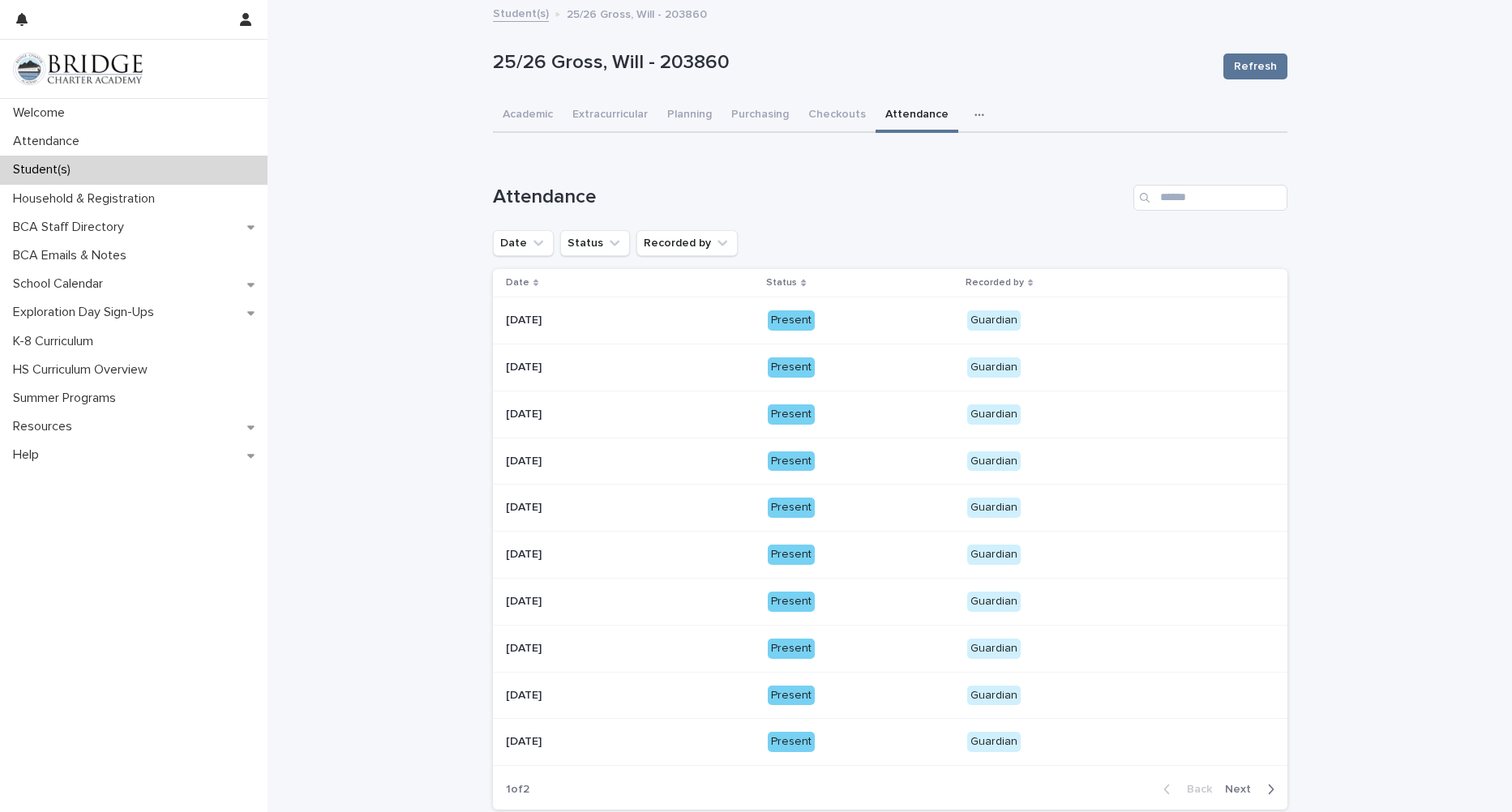
click at [1103, 611] on p "Guardian" at bounding box center [1109, 601] width 284 height 20
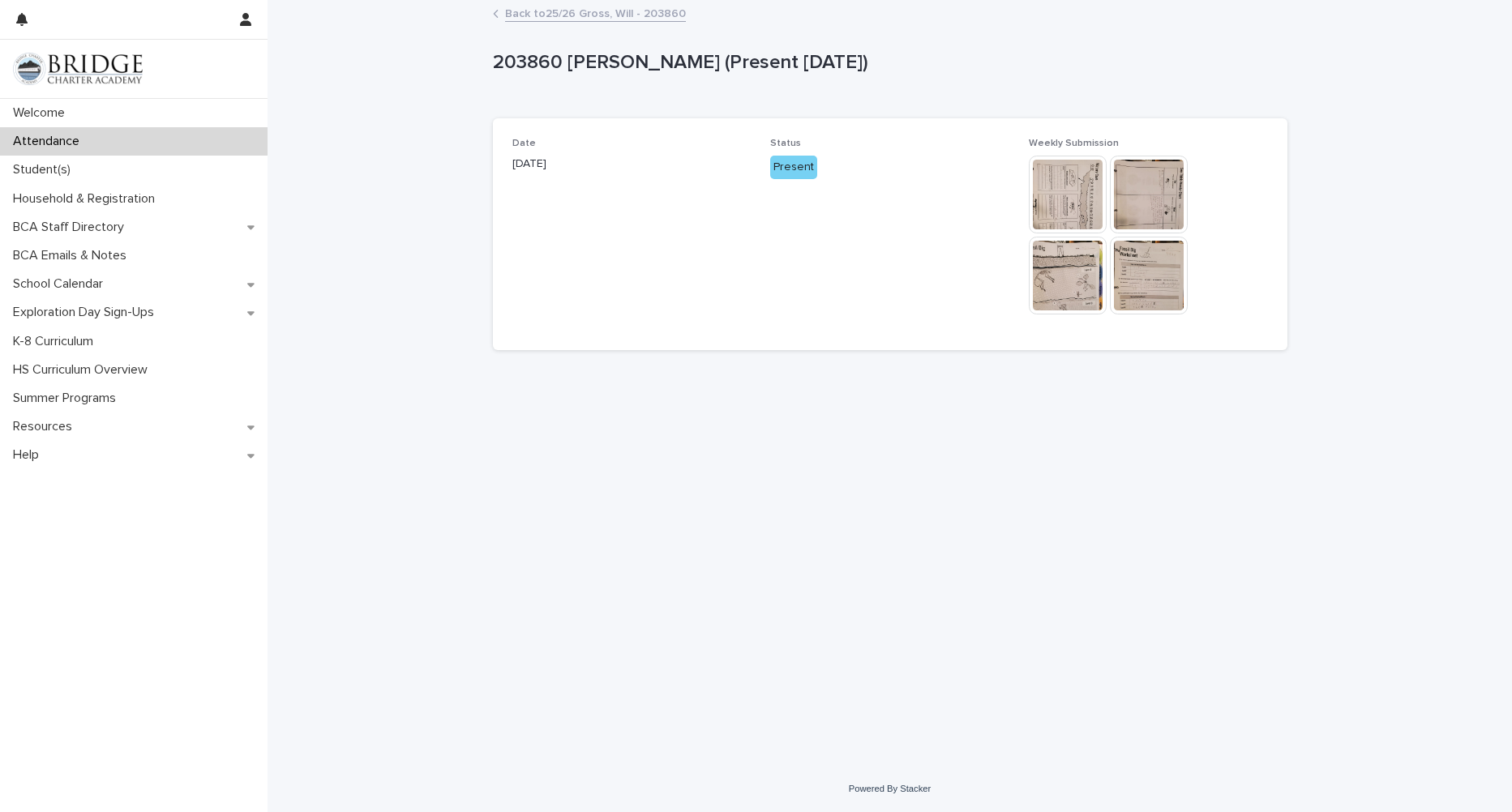
click at [608, 11] on link "Back to 25/26 Gross, Will - 203860" at bounding box center [595, 12] width 181 height 18
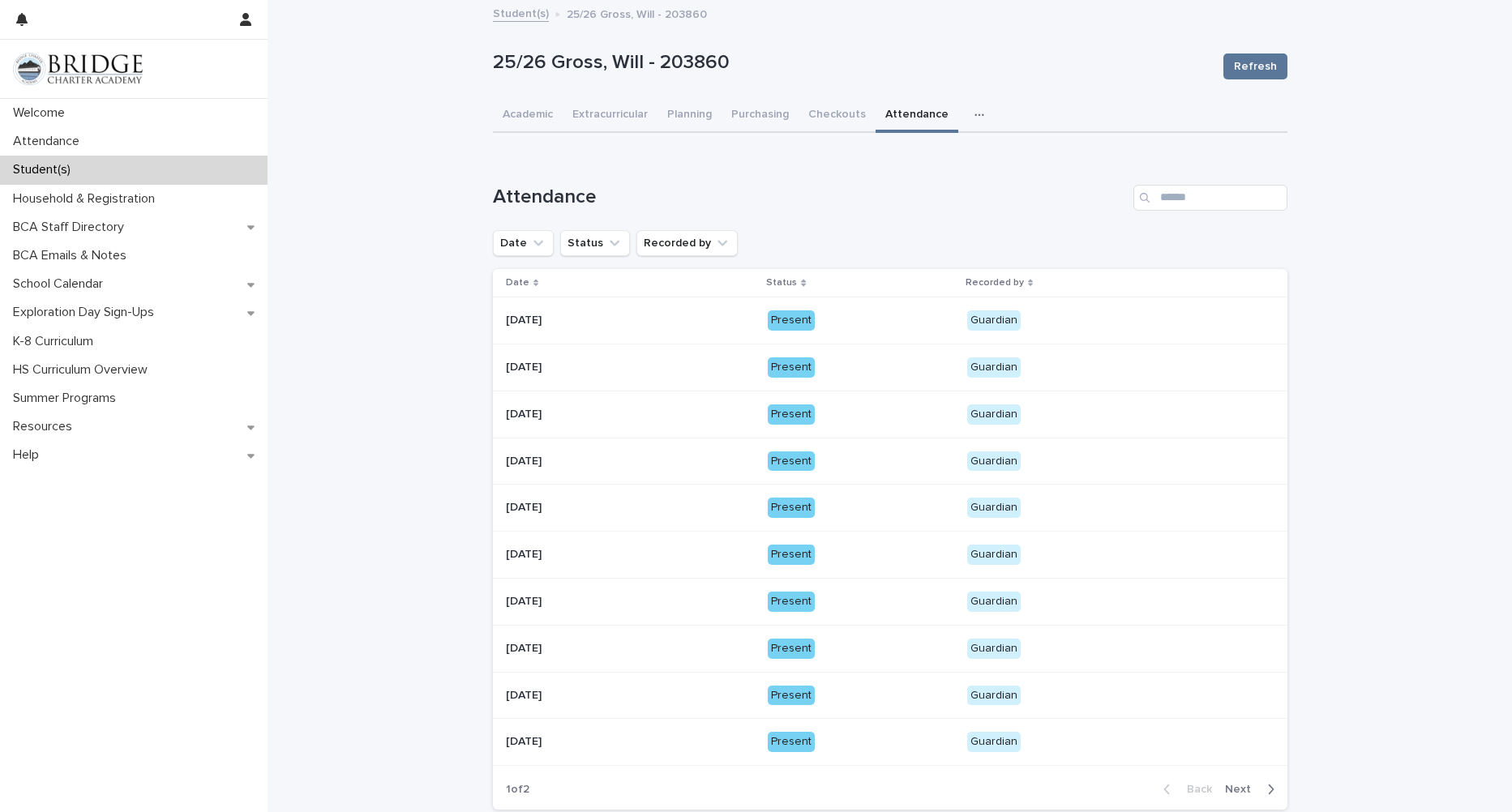
click at [1075, 738] on p "Guardian" at bounding box center [1109, 742] width 284 height 20
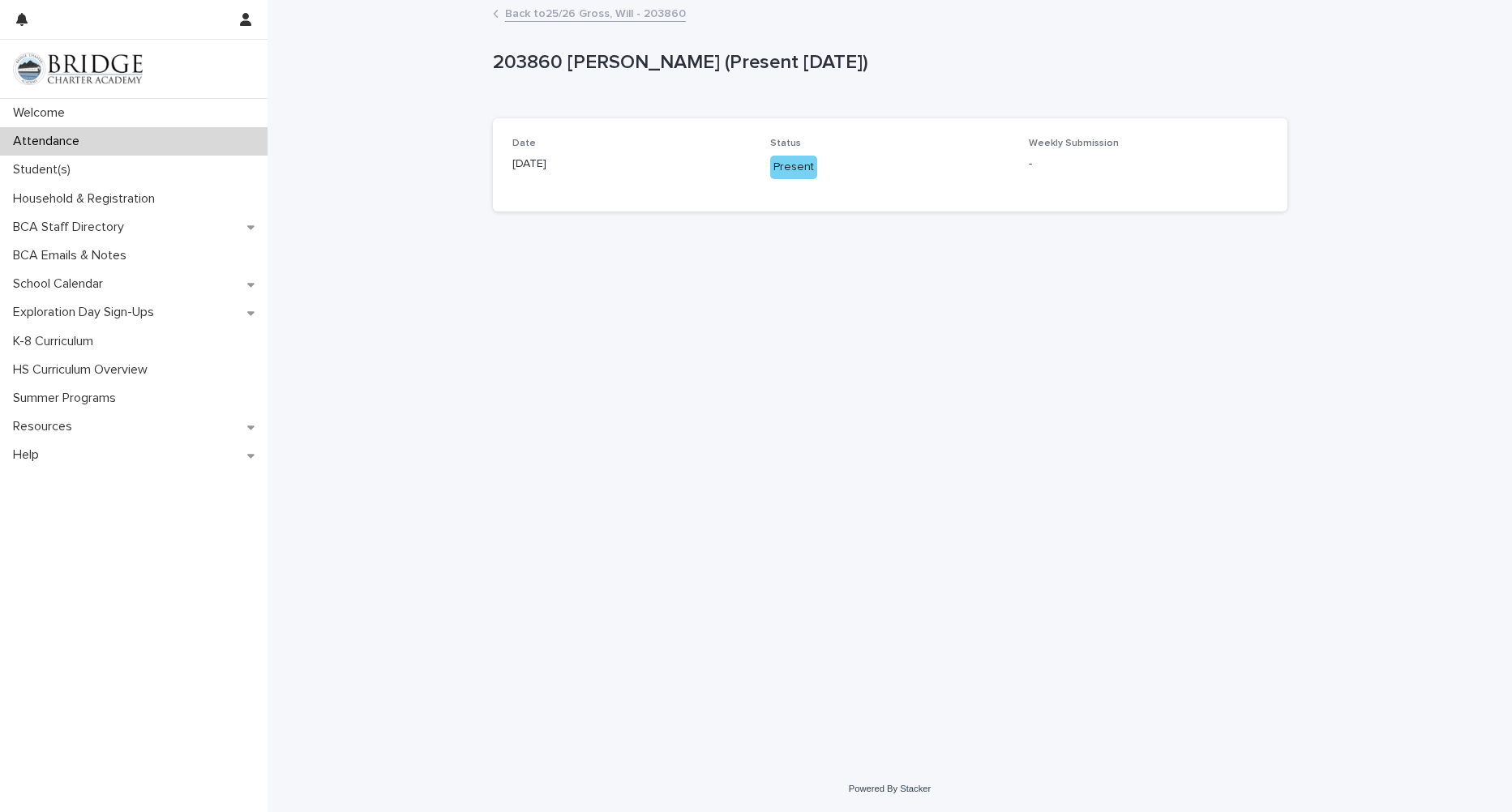
click at [592, 16] on link "Back to 25/26 Gross, Will - 203860" at bounding box center [595, 12] width 181 height 18
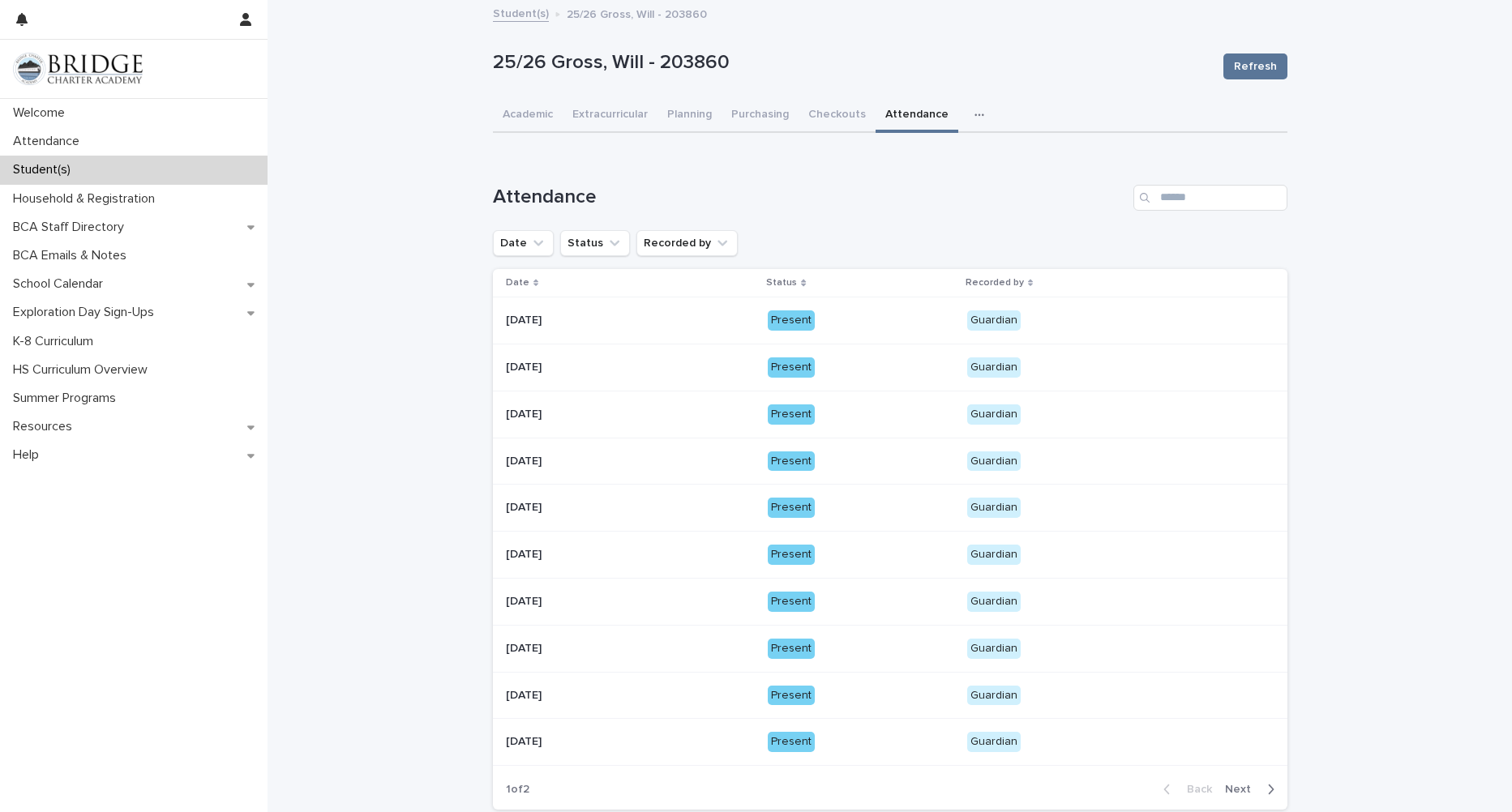
click at [1105, 683] on div "Guardian" at bounding box center [1109, 694] width 284 height 24
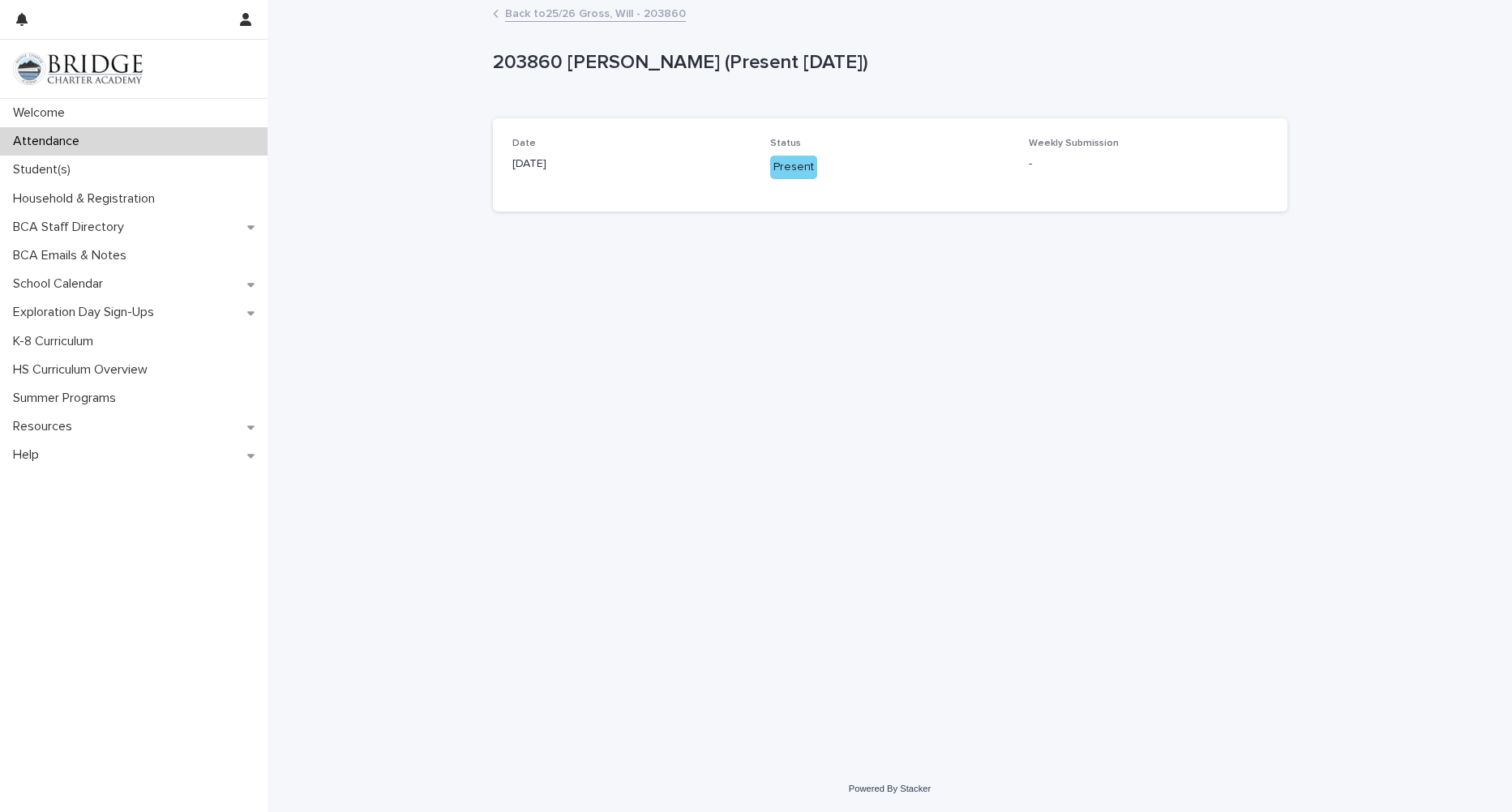
click at [607, 15] on link "Back to 25/26 Gross, Will - 203860" at bounding box center [595, 12] width 181 height 18
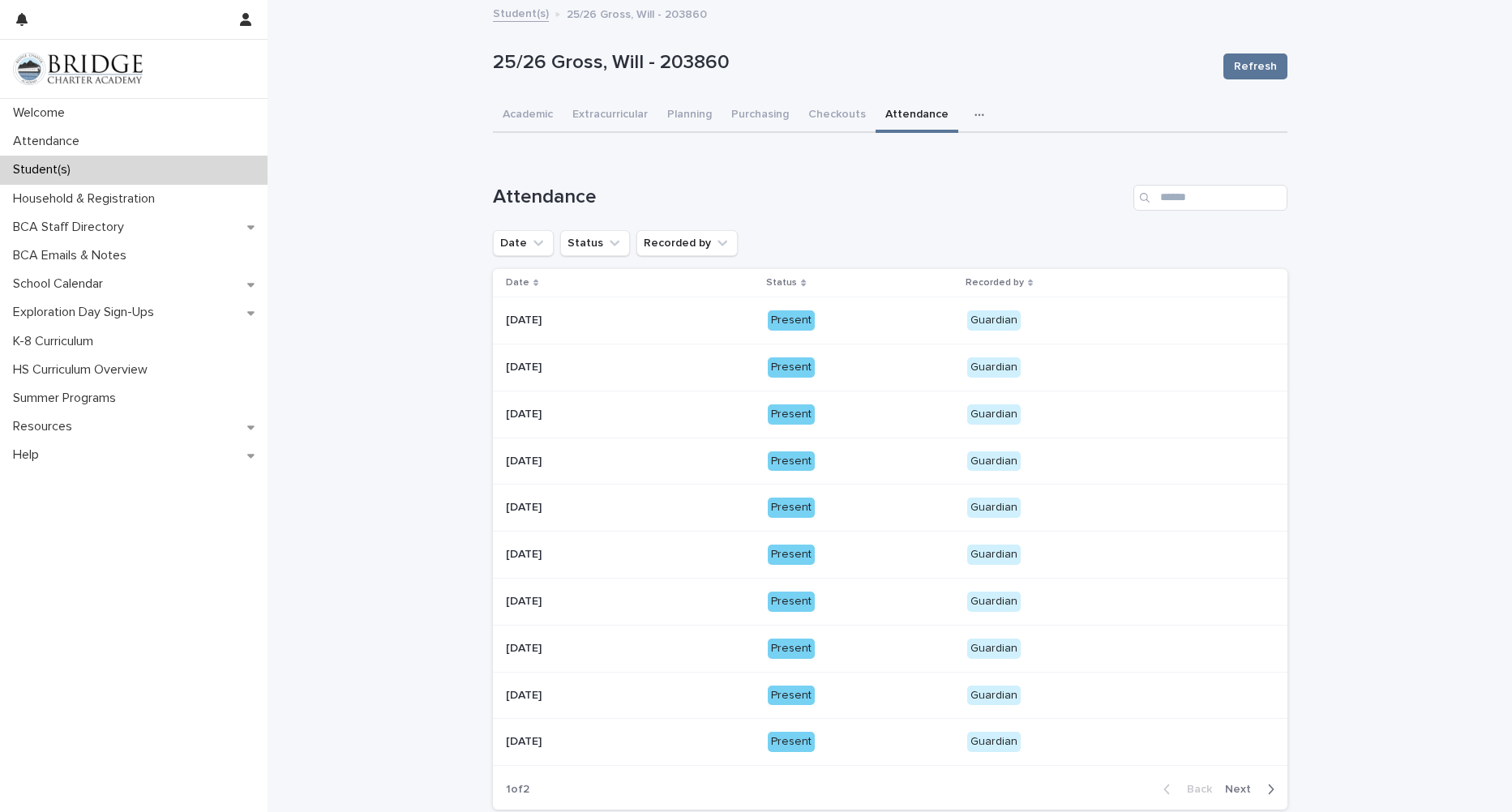
click at [1110, 648] on p "Guardian" at bounding box center [1109, 648] width 284 height 20
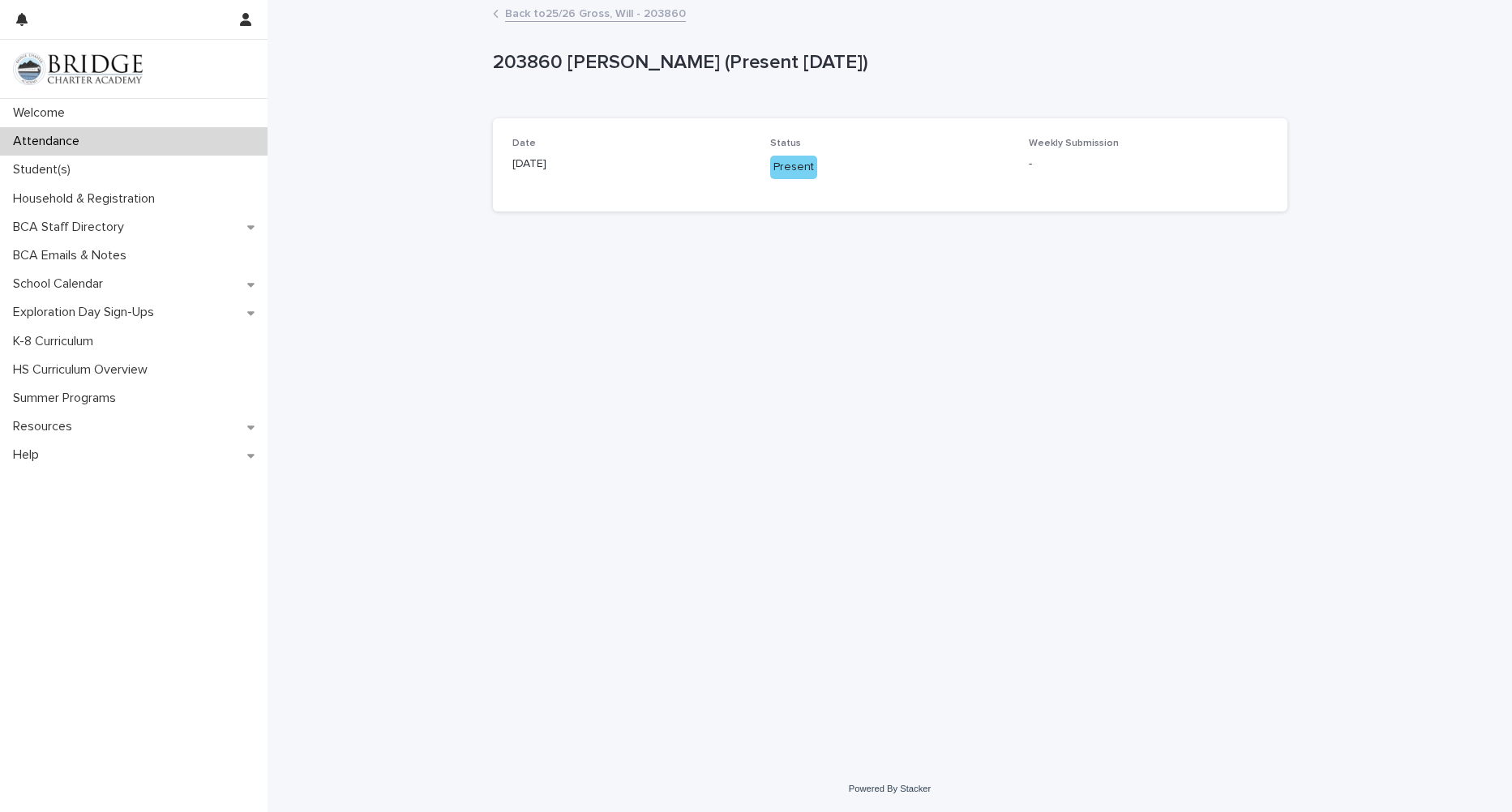
click at [591, 17] on link "Back to 25/26 Gross, Will - 203860" at bounding box center [595, 12] width 181 height 18
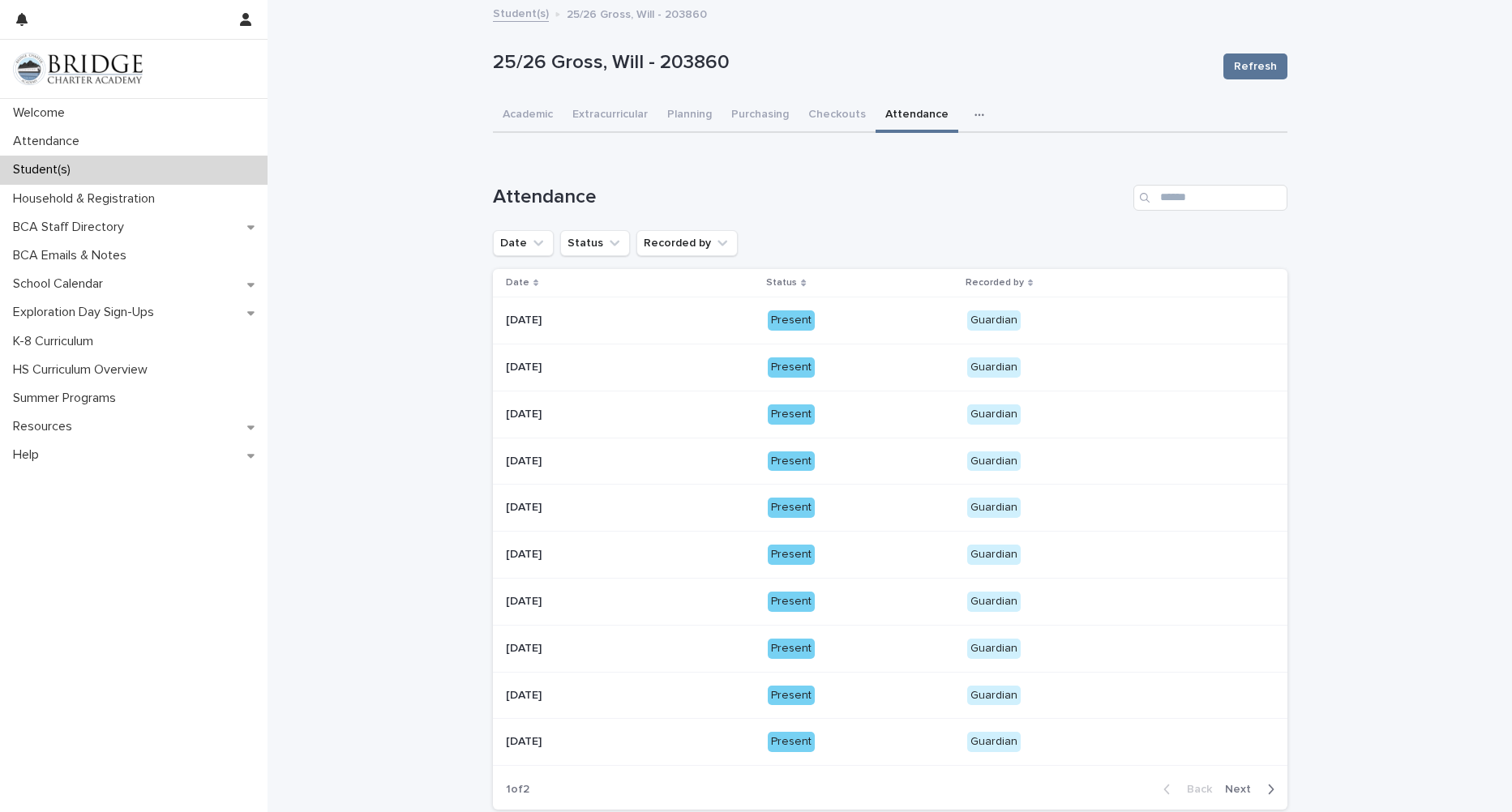
click at [1134, 732] on p "Guardian" at bounding box center [1109, 742] width 284 height 20
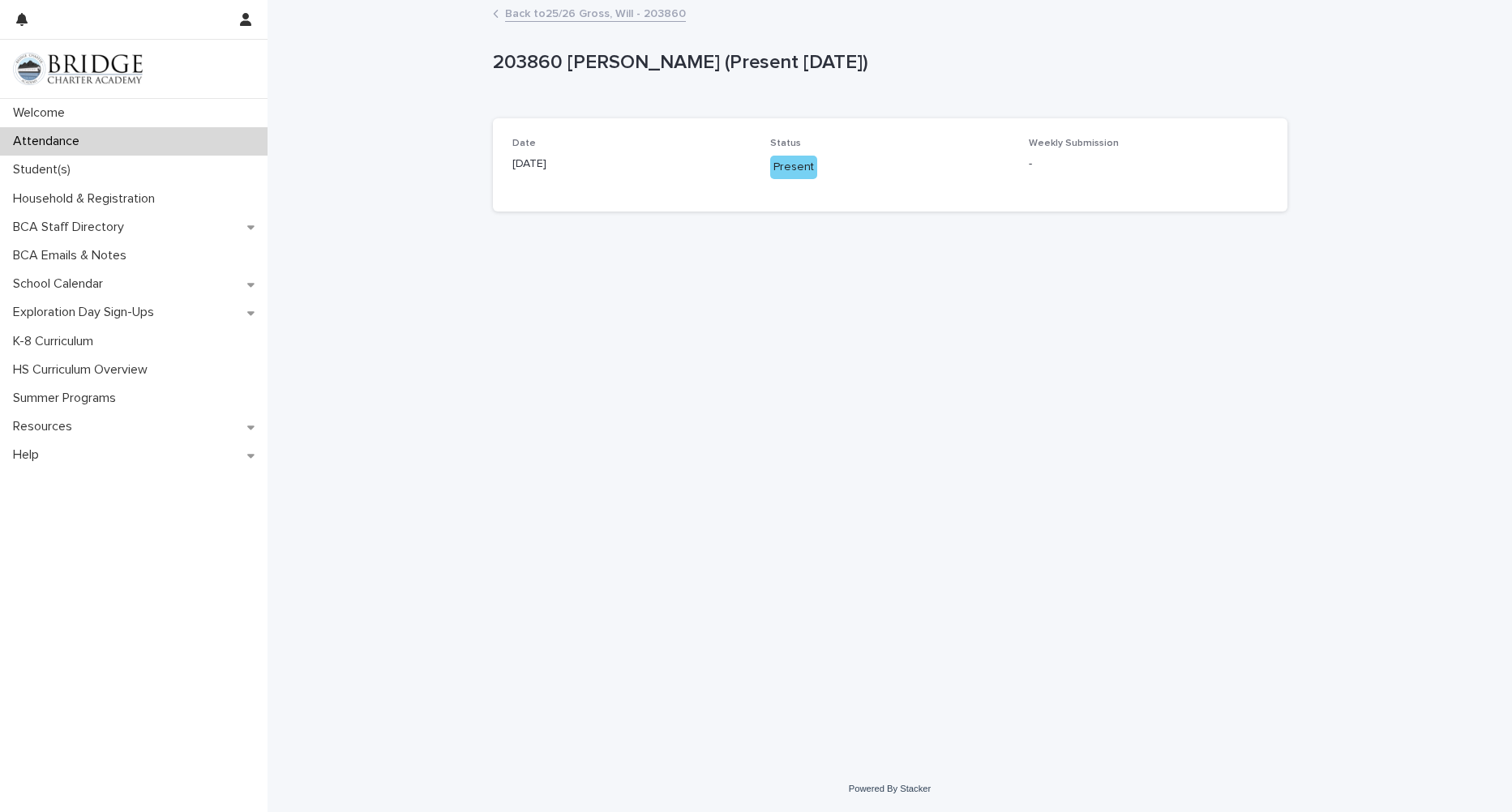
click at [635, 13] on link "Back to 25/26 Gross, Will - 203860" at bounding box center [595, 12] width 181 height 18
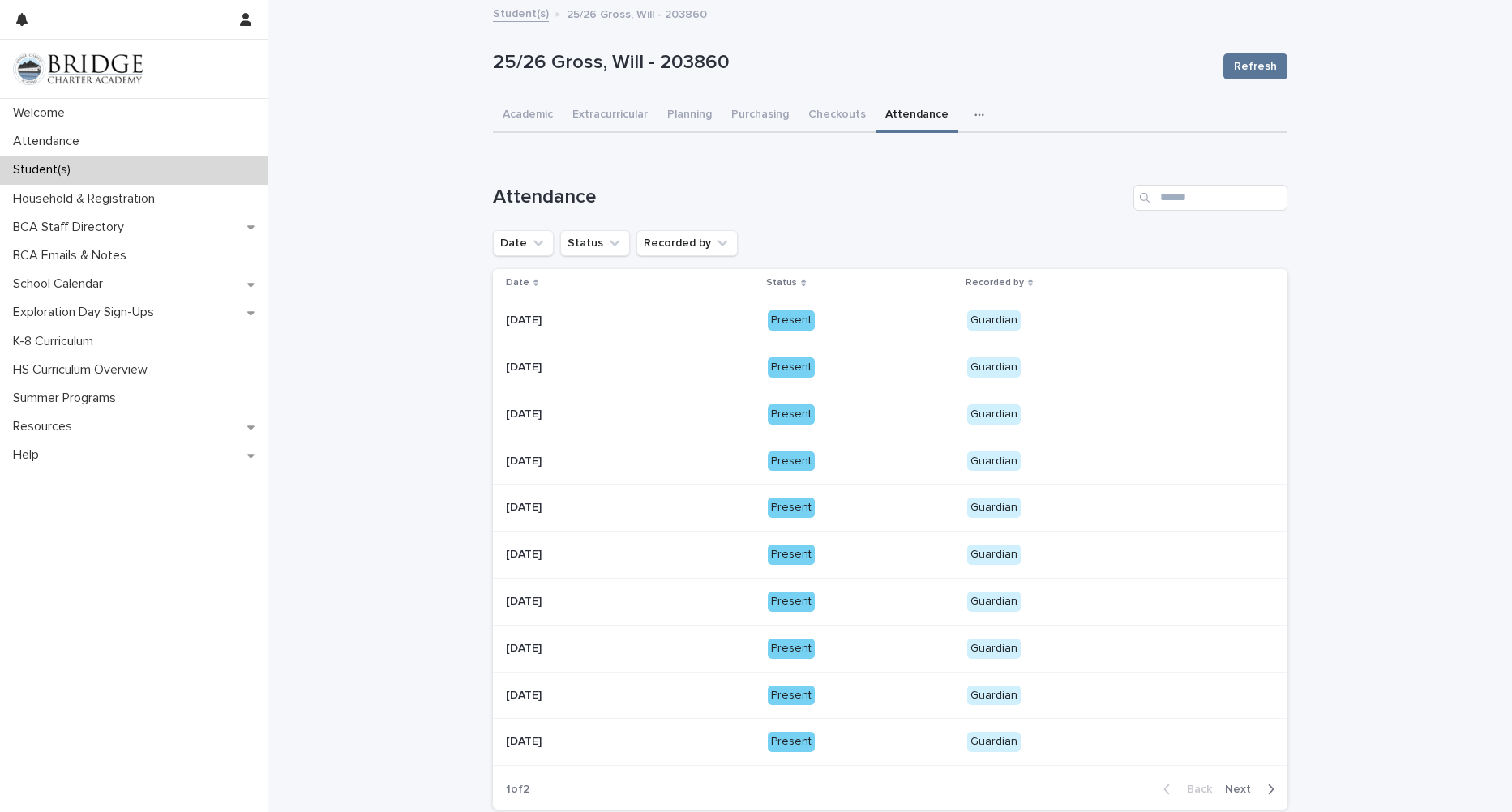
click at [1261, 795] on div "button" at bounding box center [1268, 789] width 13 height 14
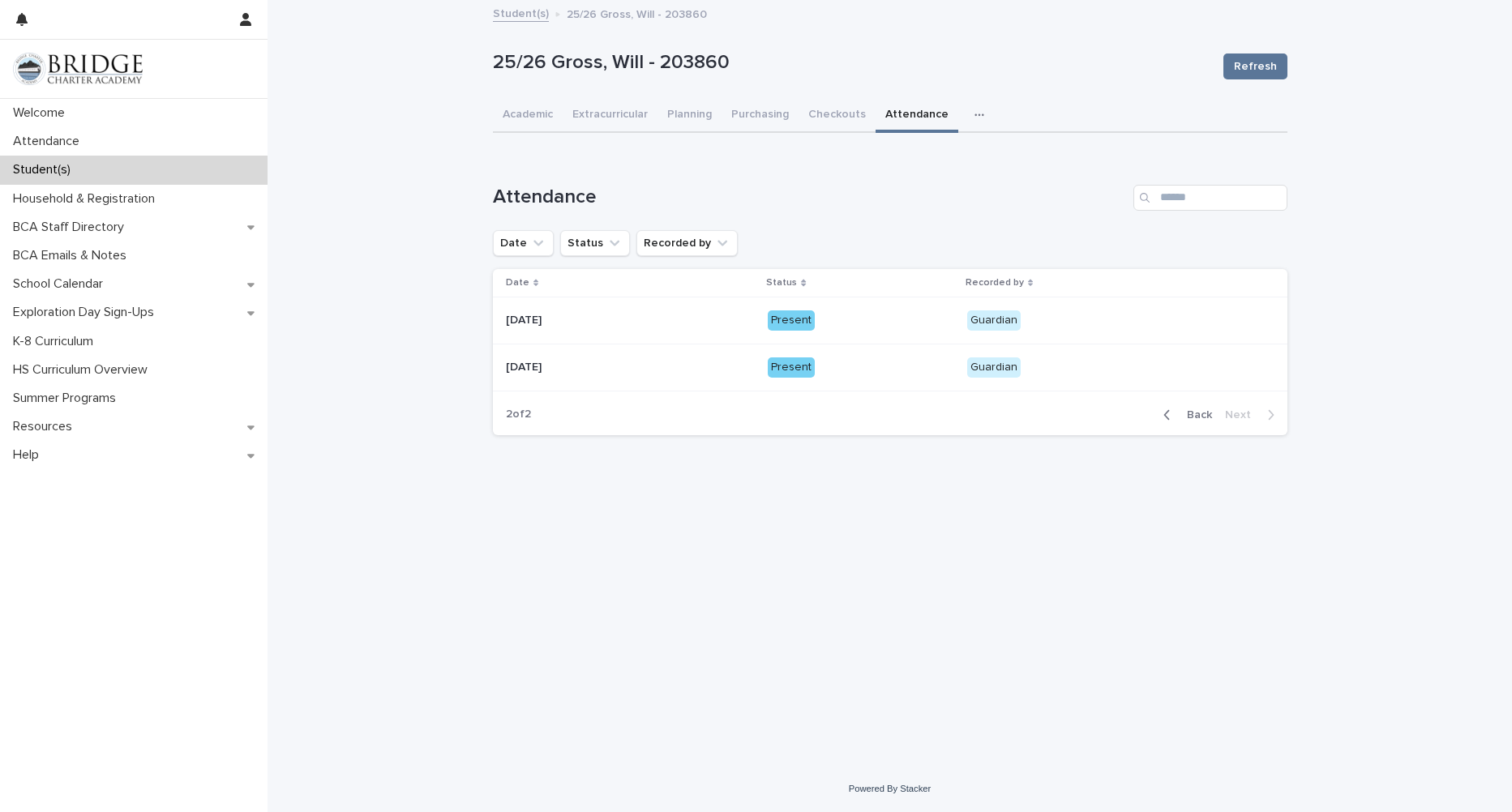
click at [1041, 317] on p "Guardian" at bounding box center [1109, 320] width 284 height 20
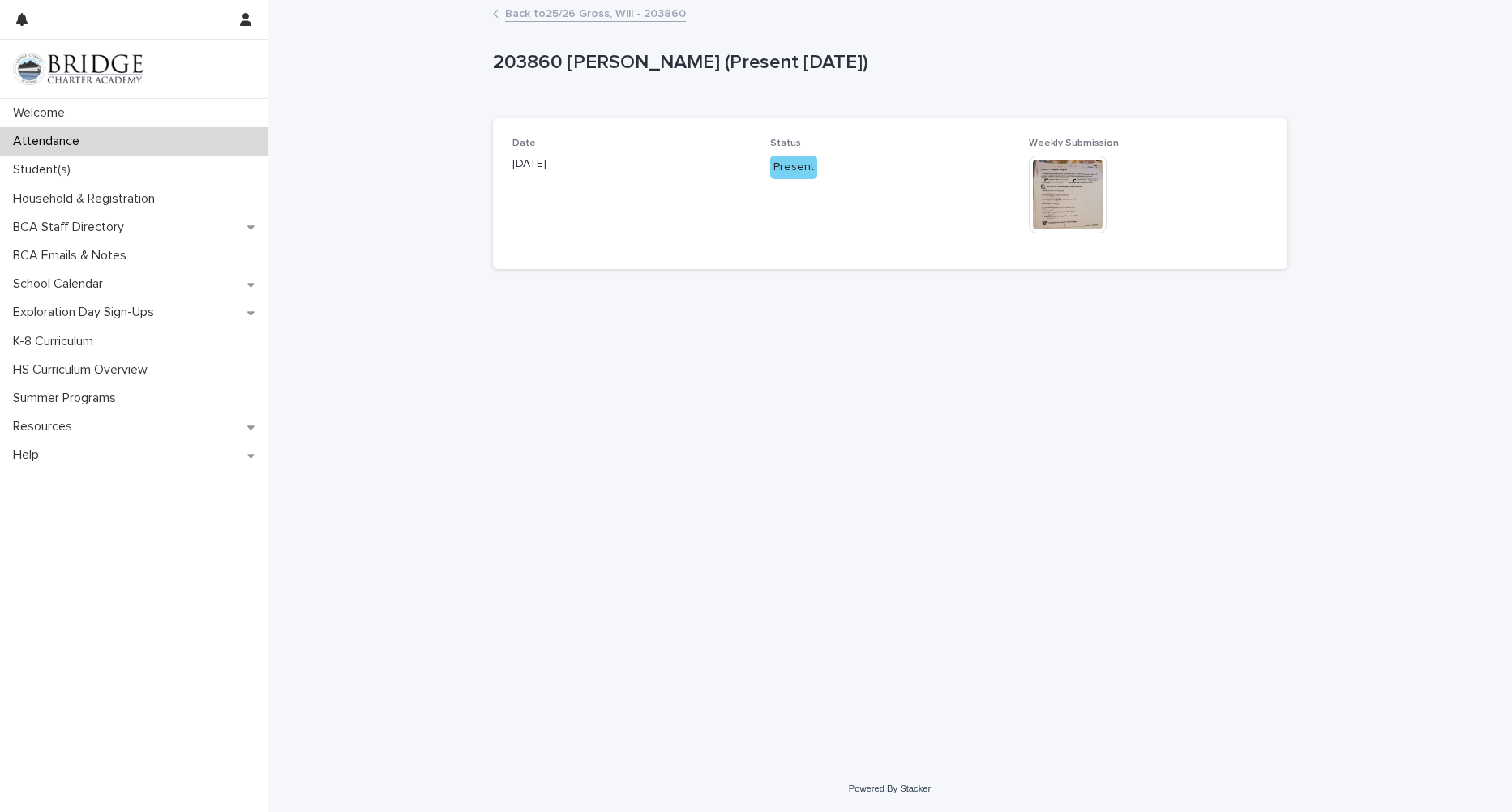
click at [540, 14] on link "Back to 25/26 Gross, Will - 203860" at bounding box center [595, 12] width 181 height 18
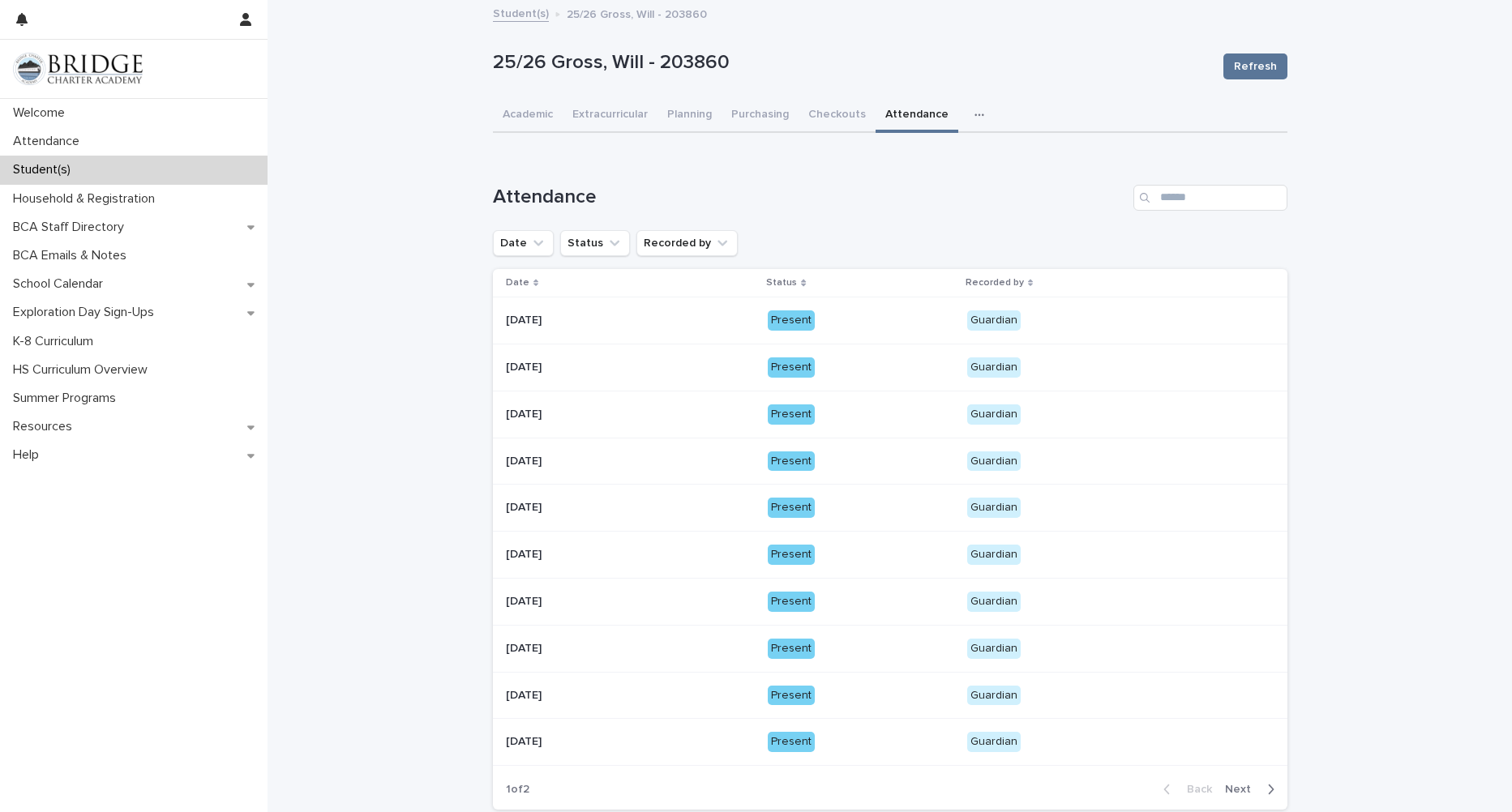
click at [1232, 794] on span "Next" at bounding box center [1243, 790] width 35 height 12
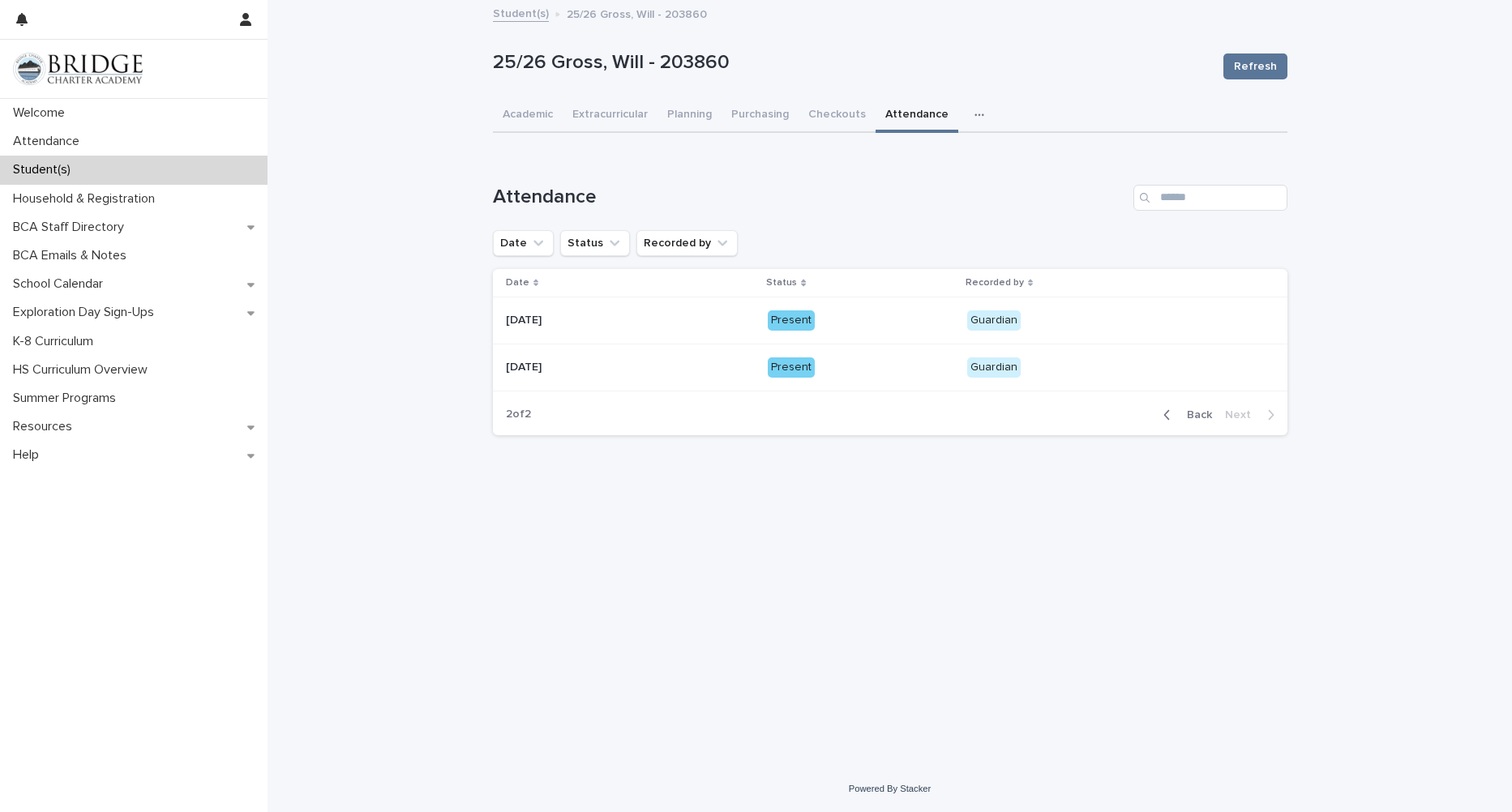
click at [984, 315] on div "Guardian" at bounding box center [994, 320] width 54 height 20
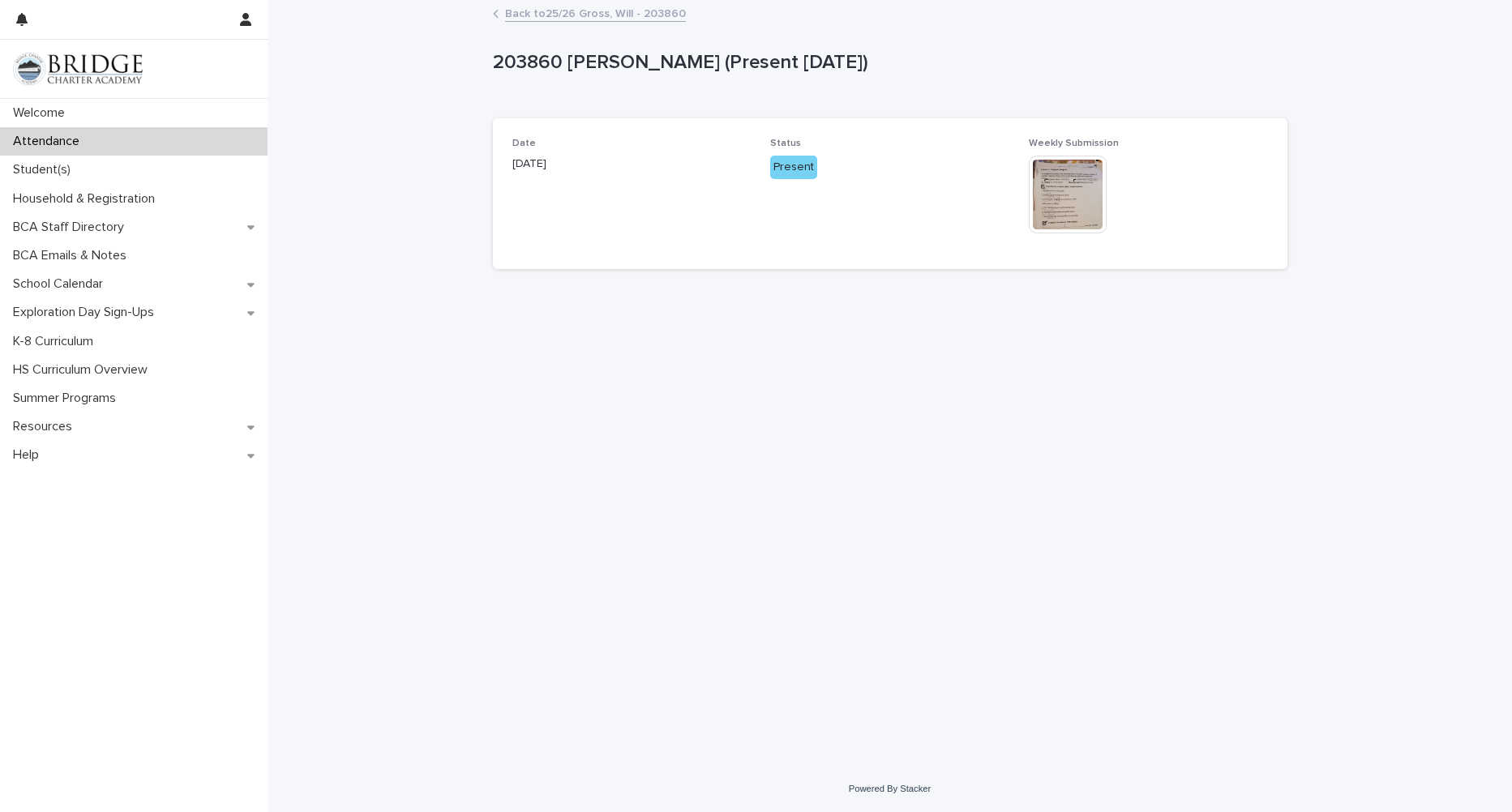
click at [1076, 184] on img at bounding box center [1067, 194] width 78 height 78
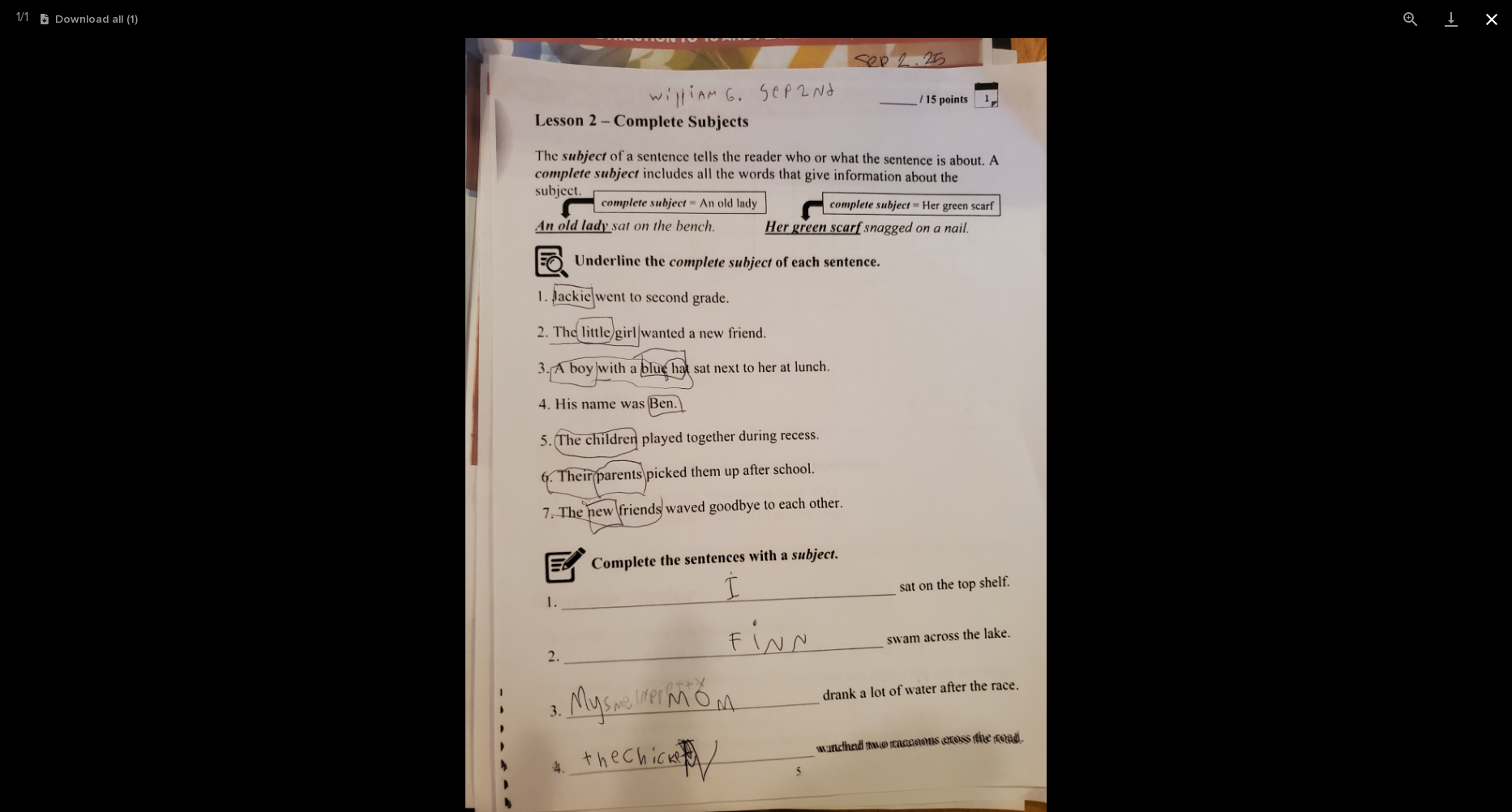
click at [1490, 13] on button "Close gallery" at bounding box center [1492, 19] width 40 height 38
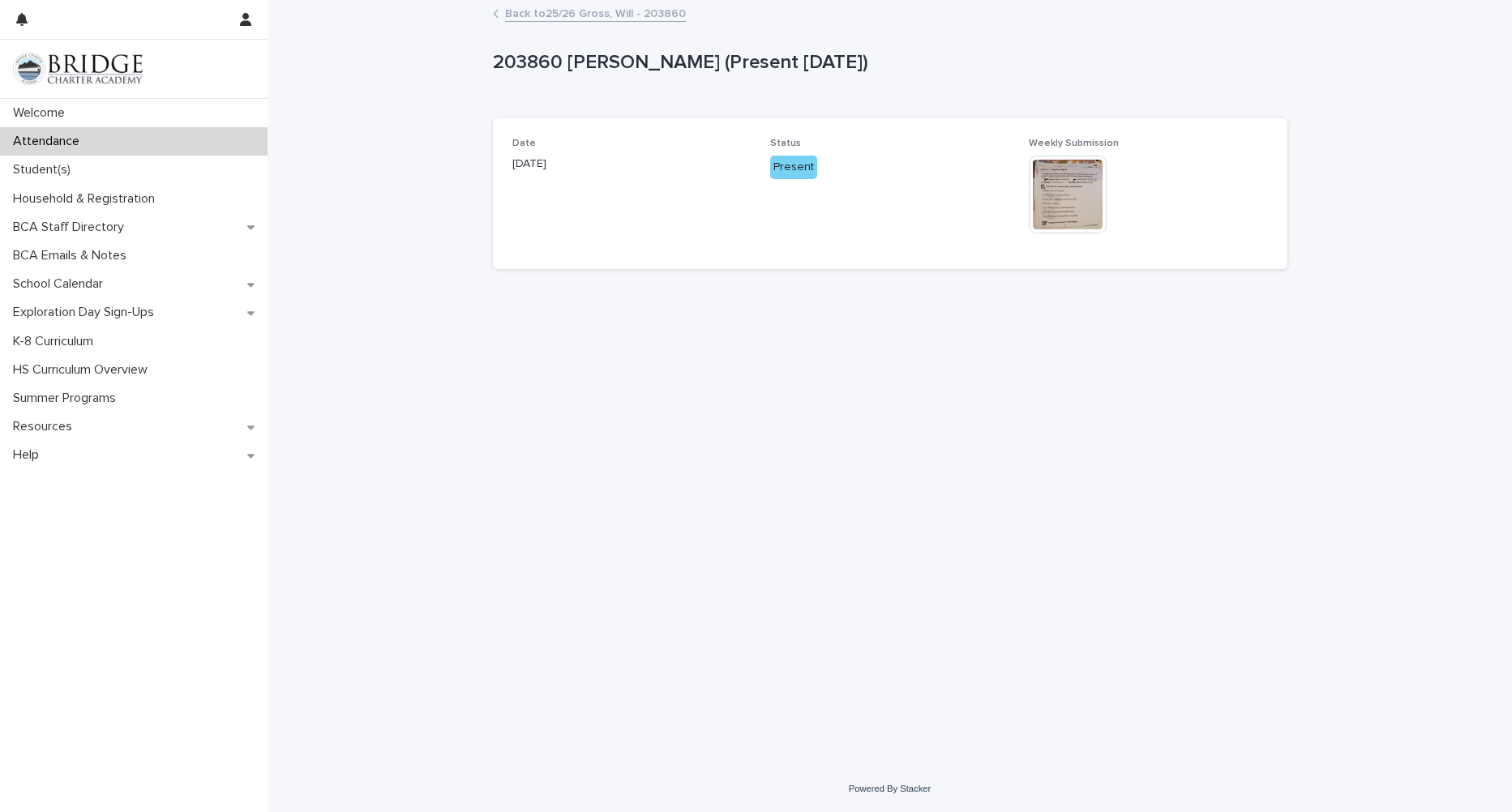
click at [563, 12] on link "Back to 25/26 Gross, Will - 203860" at bounding box center [595, 12] width 181 height 18
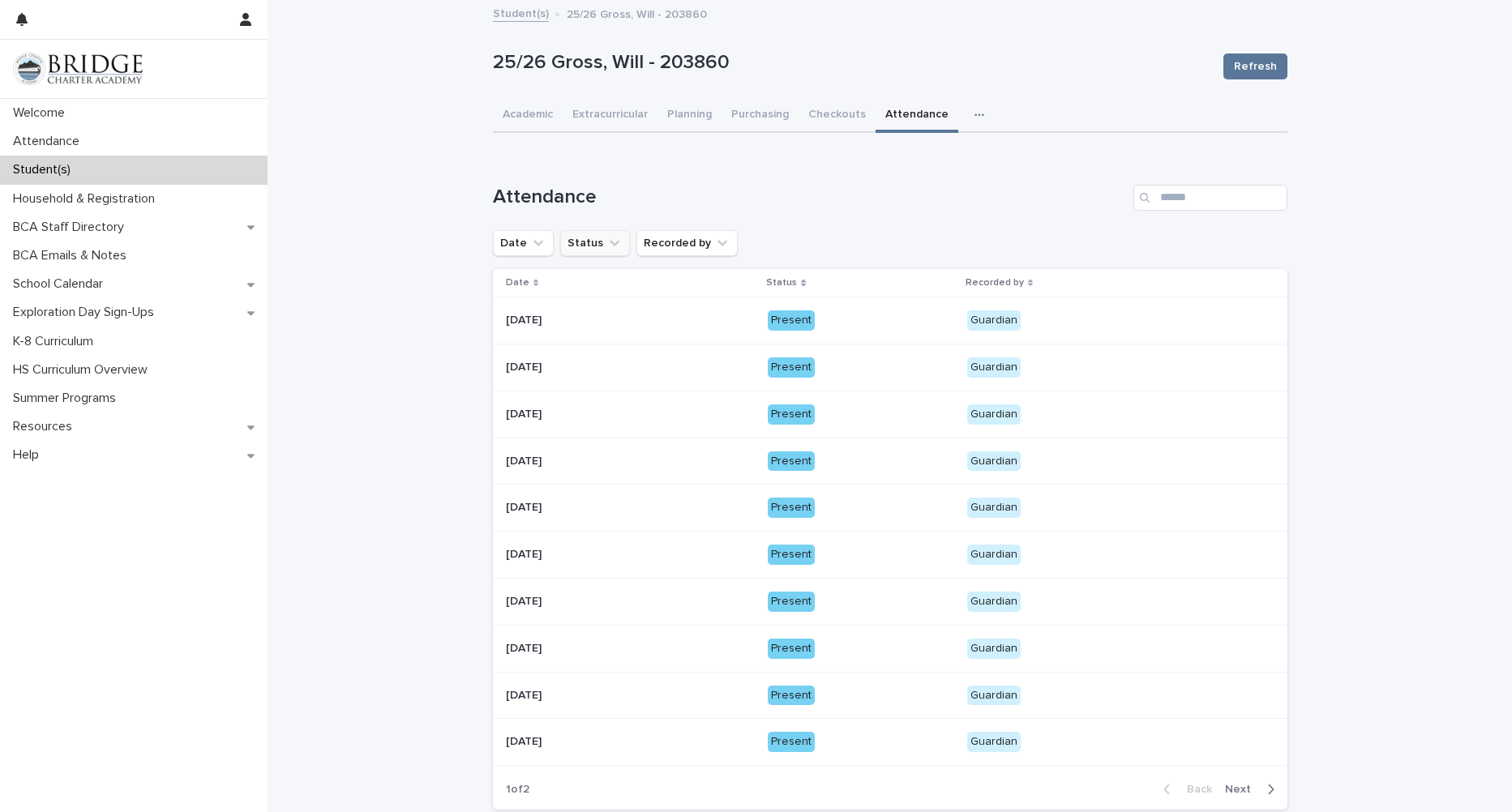
click at [606, 245] on icon "Status" at bounding box center [614, 243] width 16 height 16
click at [670, 245] on button "Recorded by" at bounding box center [687, 243] width 102 height 26
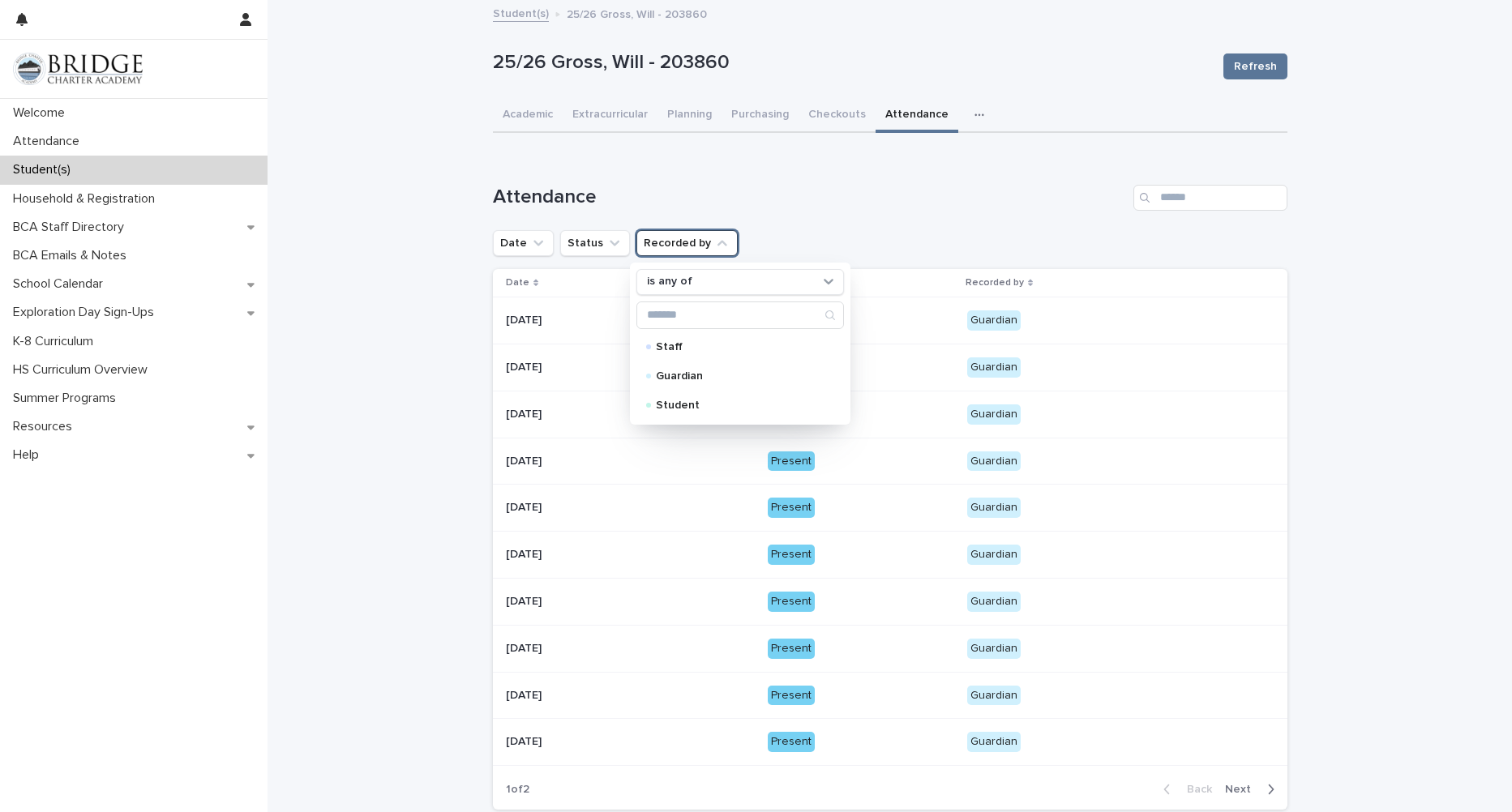
click at [670, 245] on button "Recorded by" at bounding box center [687, 243] width 102 height 26
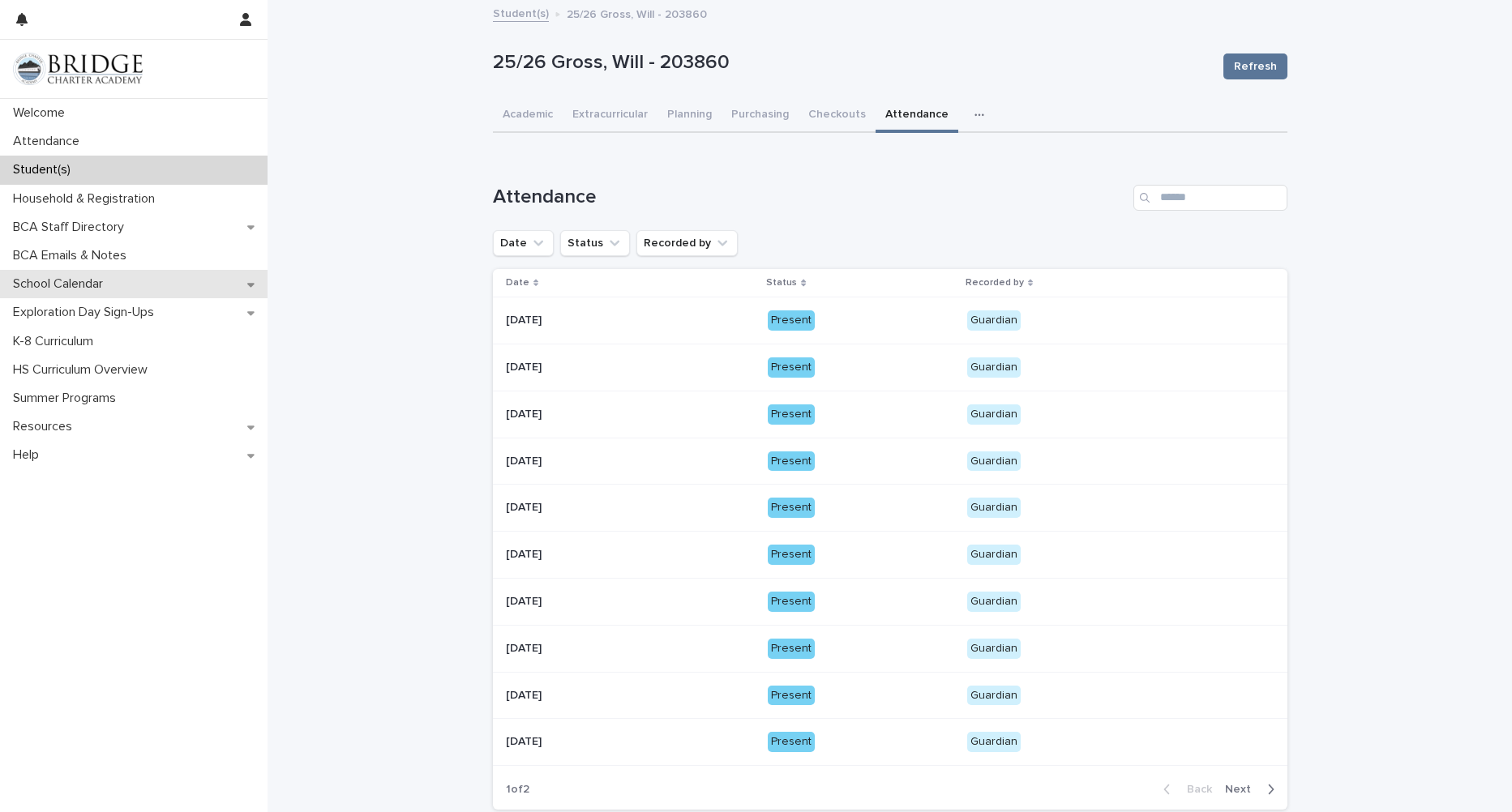
click at [186, 286] on div "School Calendar" at bounding box center [133, 285] width 268 height 29
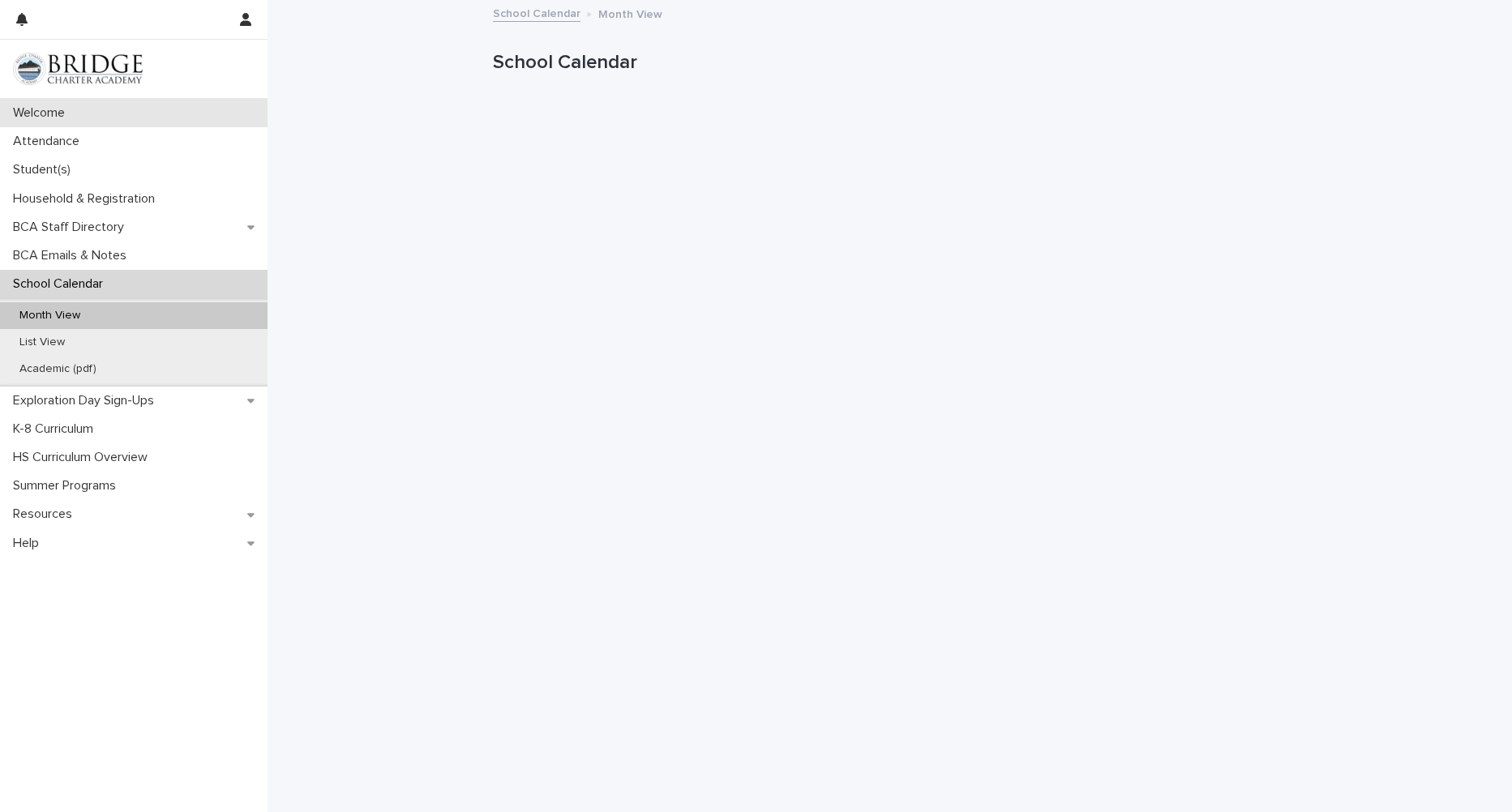
click at [105, 118] on div "Welcome" at bounding box center [133, 113] width 268 height 29
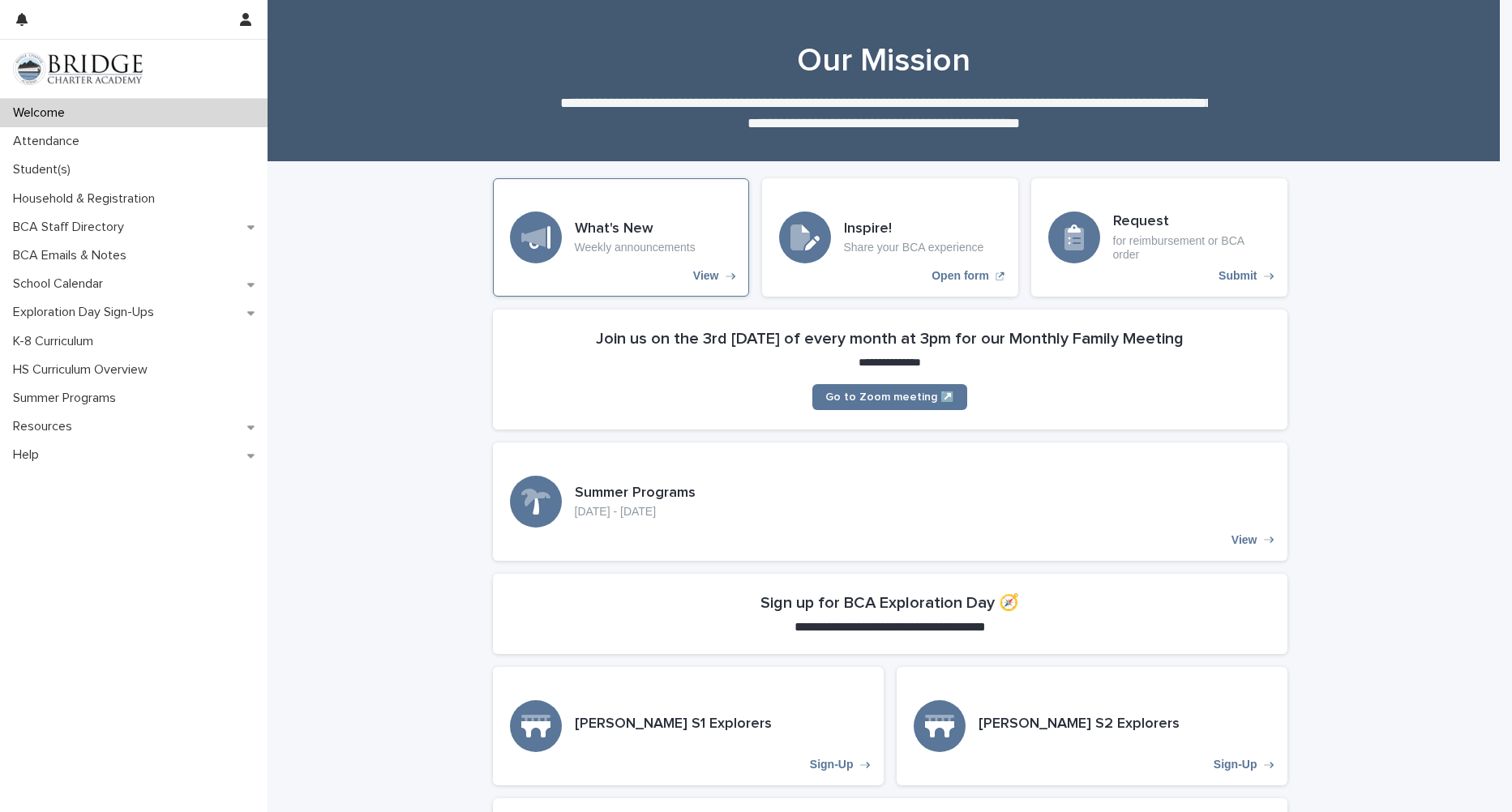
click at [609, 252] on p "Weekly announcements" at bounding box center [636, 247] width 121 height 13
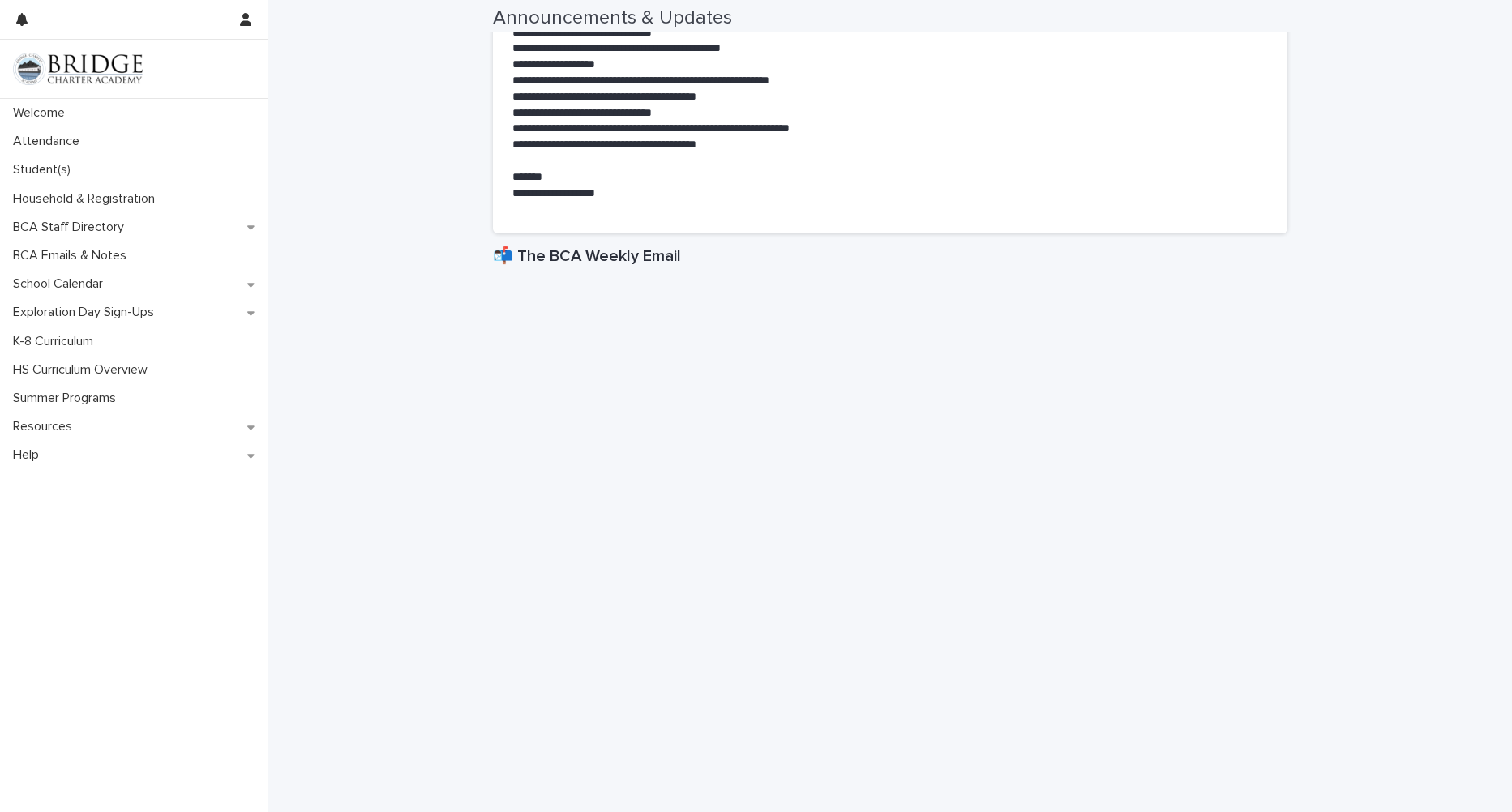
scroll to position [486, 0]
